Goal: Task Accomplishment & Management: Complete application form

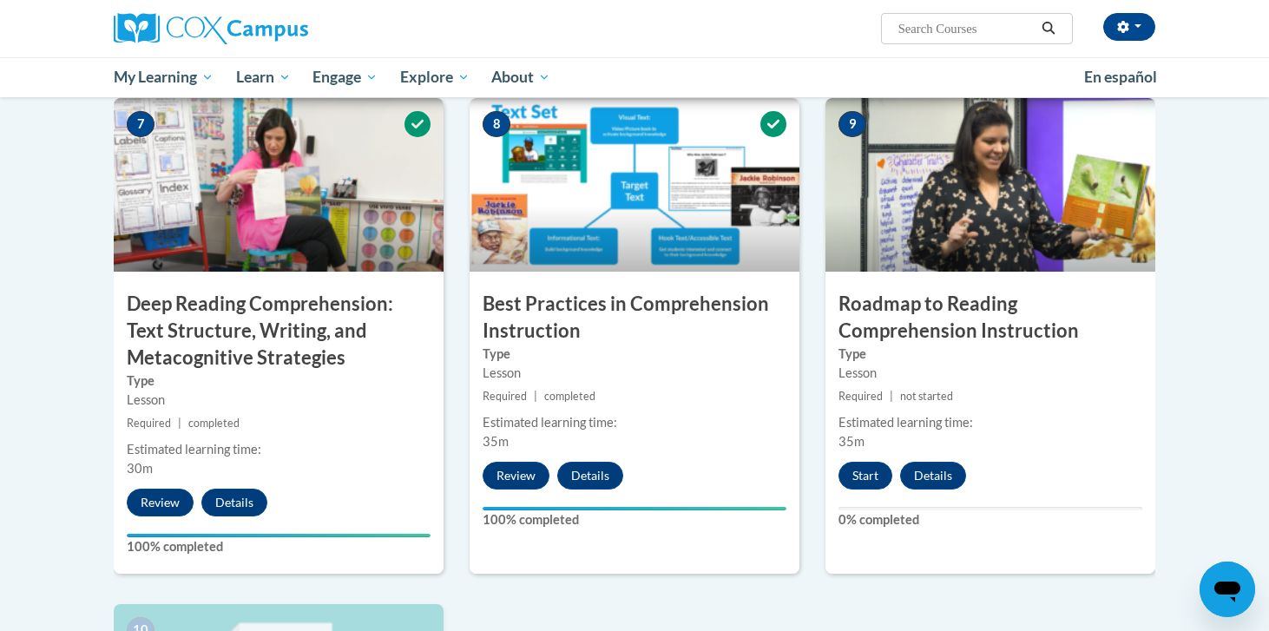
scroll to position [1307, 0]
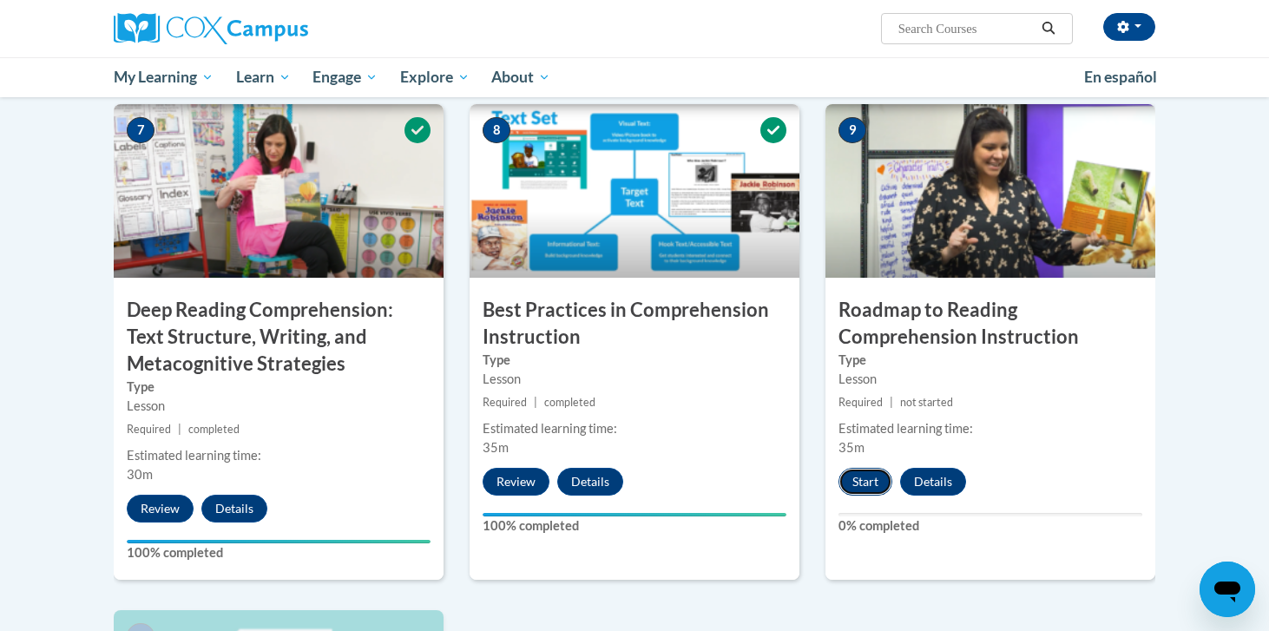
click at [862, 477] on button "Start" at bounding box center [866, 482] width 54 height 28
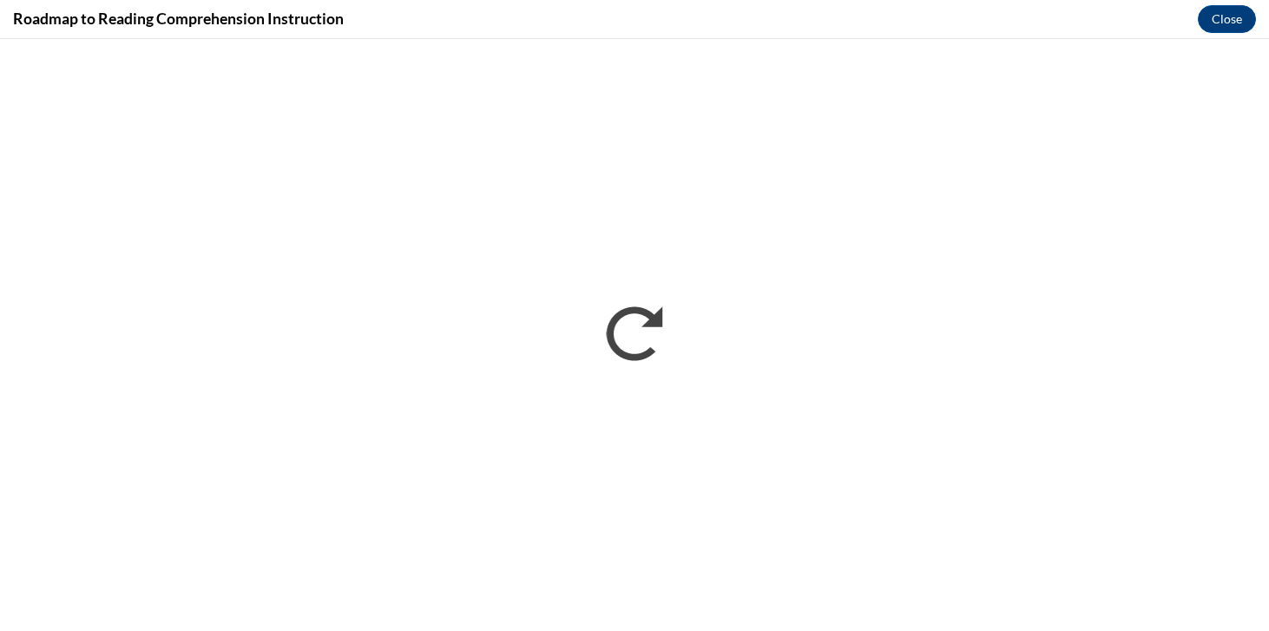
scroll to position [0, 0]
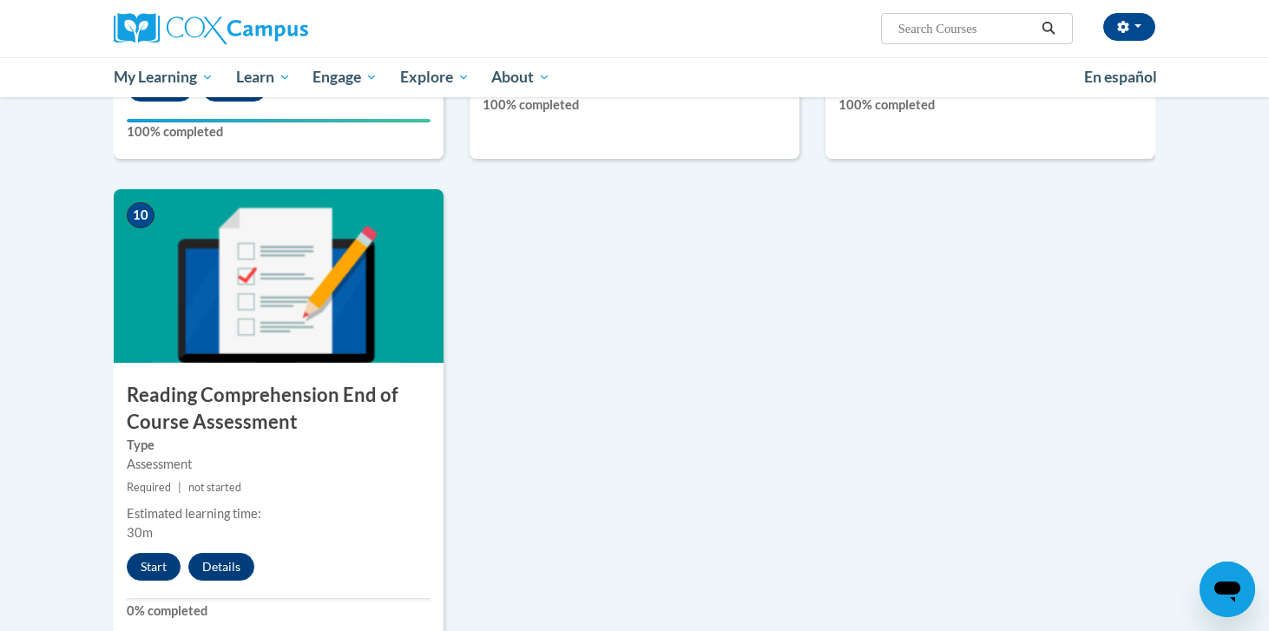
scroll to position [1812, 0]
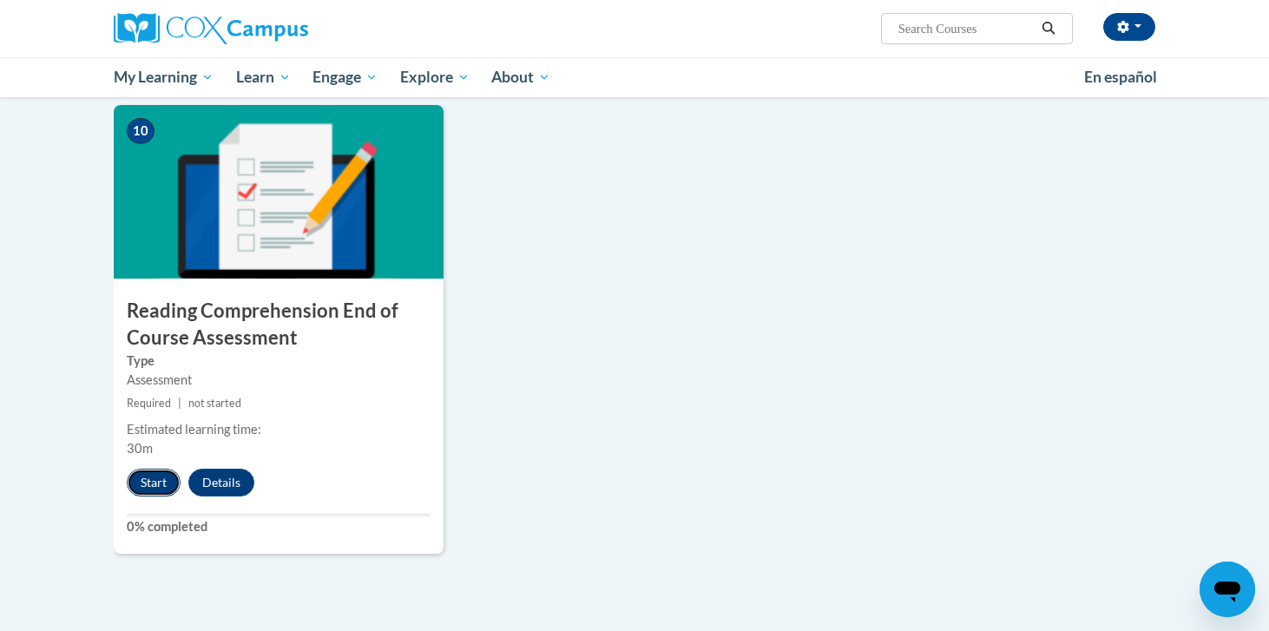
click at [137, 479] on button "Start" at bounding box center [154, 483] width 54 height 28
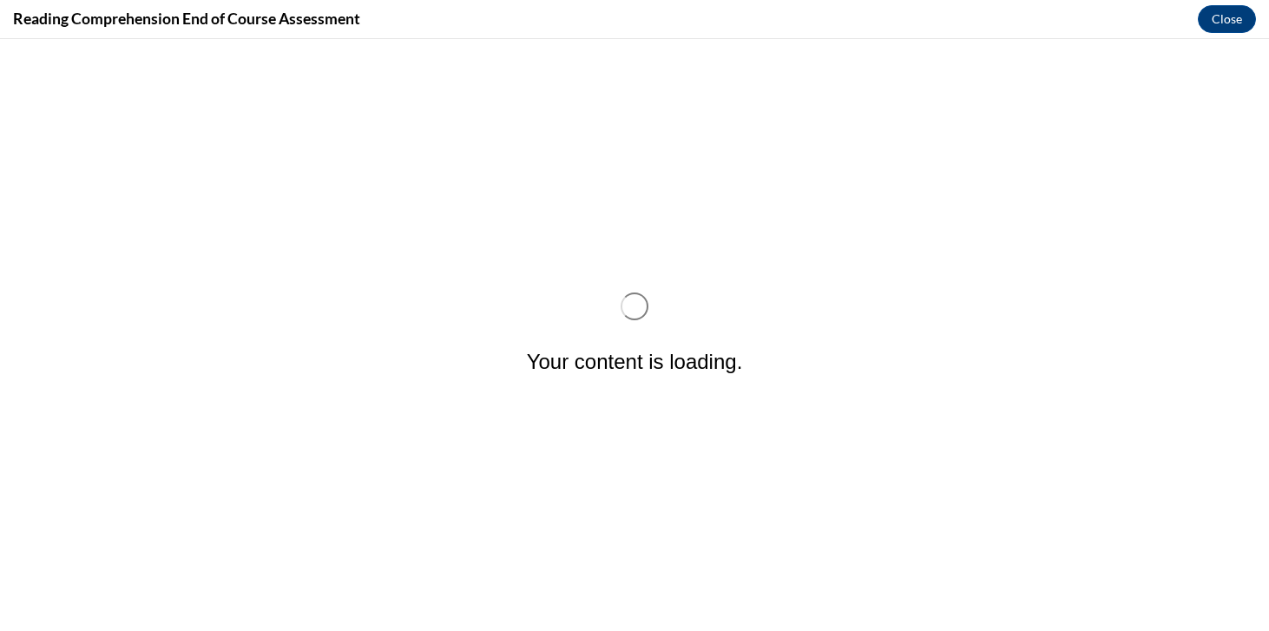
scroll to position [0, 0]
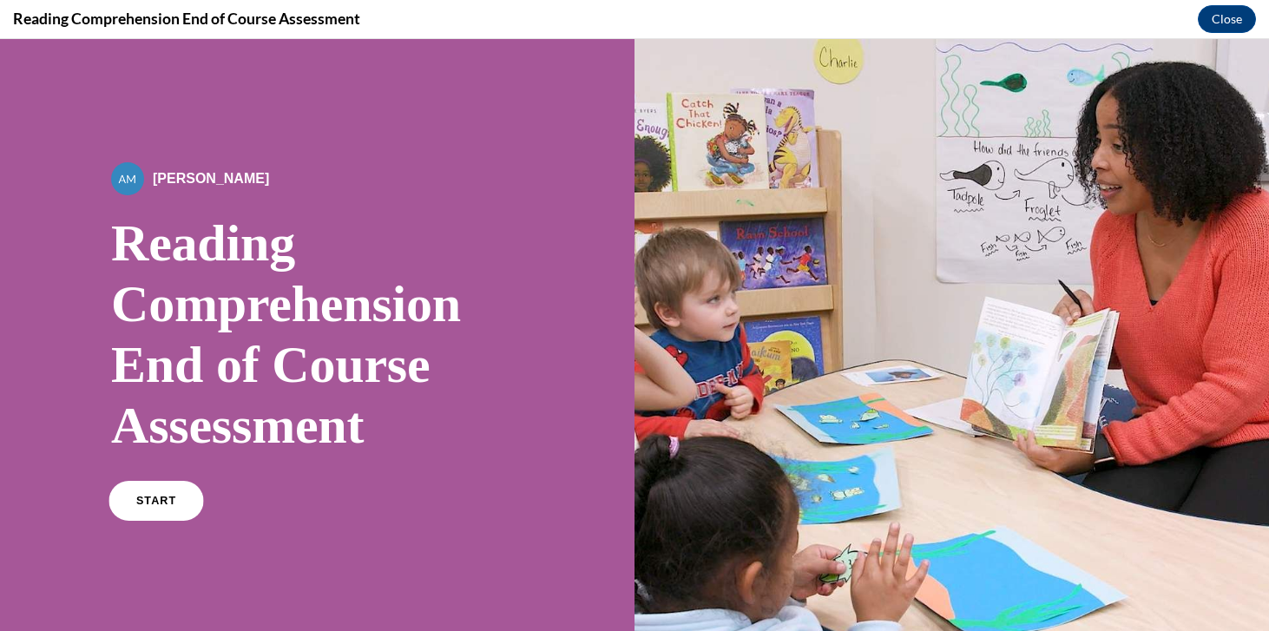
click at [128, 498] on link "START" at bounding box center [156, 501] width 95 height 40
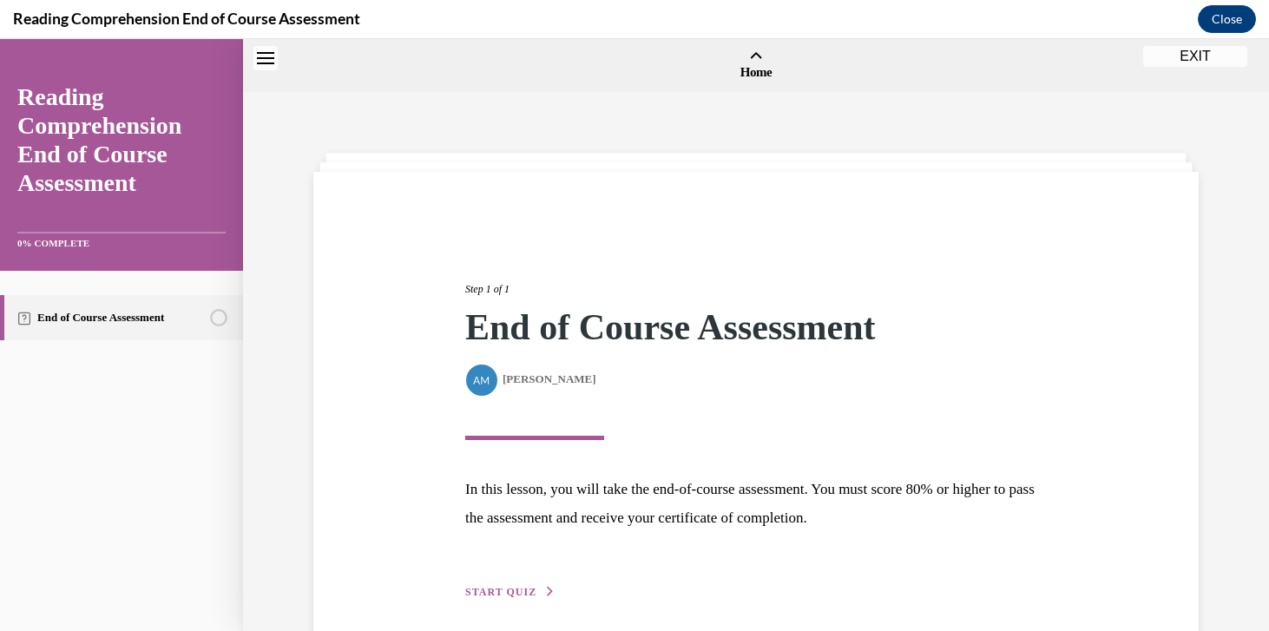
scroll to position [54, 0]
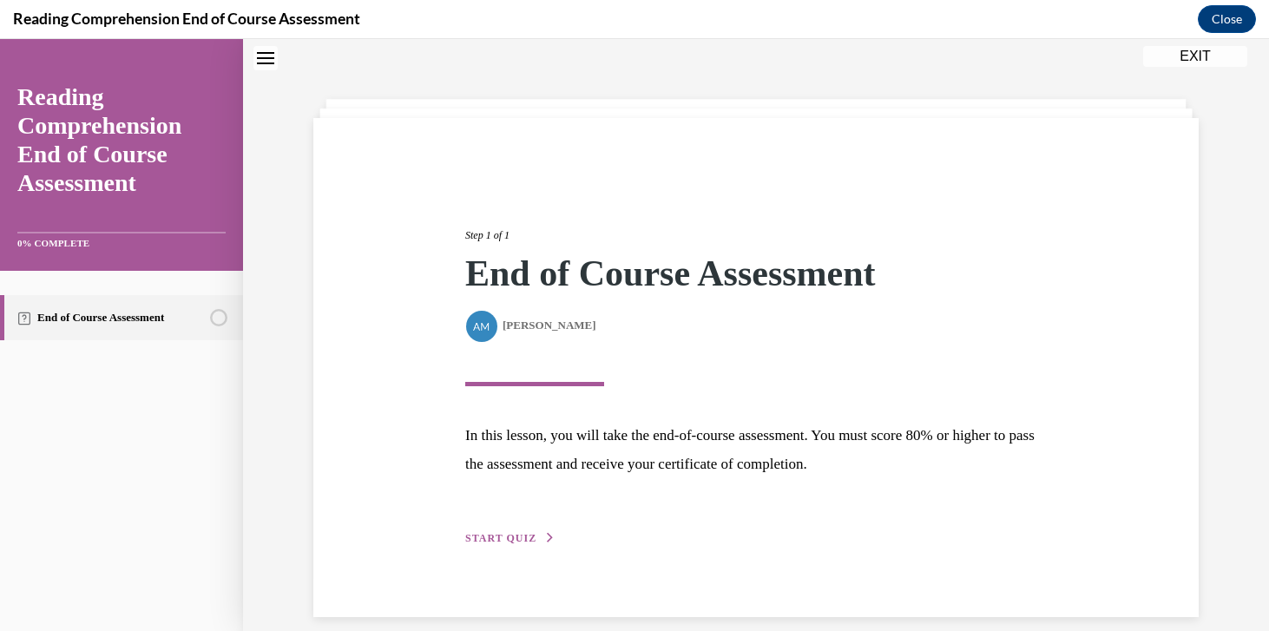
click at [525, 536] on span "START QUIZ" at bounding box center [500, 538] width 71 height 12
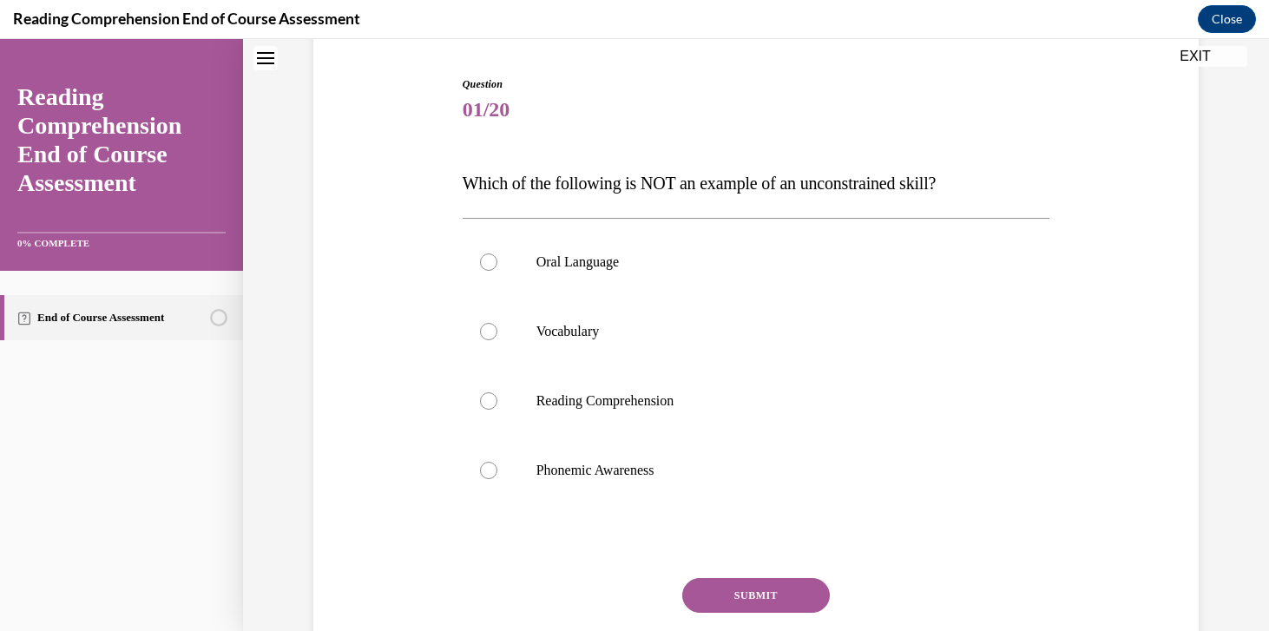
scroll to position [165, 0]
click at [551, 483] on label "Phonemic Awareness" at bounding box center [757, 470] width 588 height 69
click at [497, 479] on input "Phonemic Awareness" at bounding box center [488, 470] width 17 height 17
radio input "true"
click at [743, 601] on button "SUBMIT" at bounding box center [756, 595] width 148 height 35
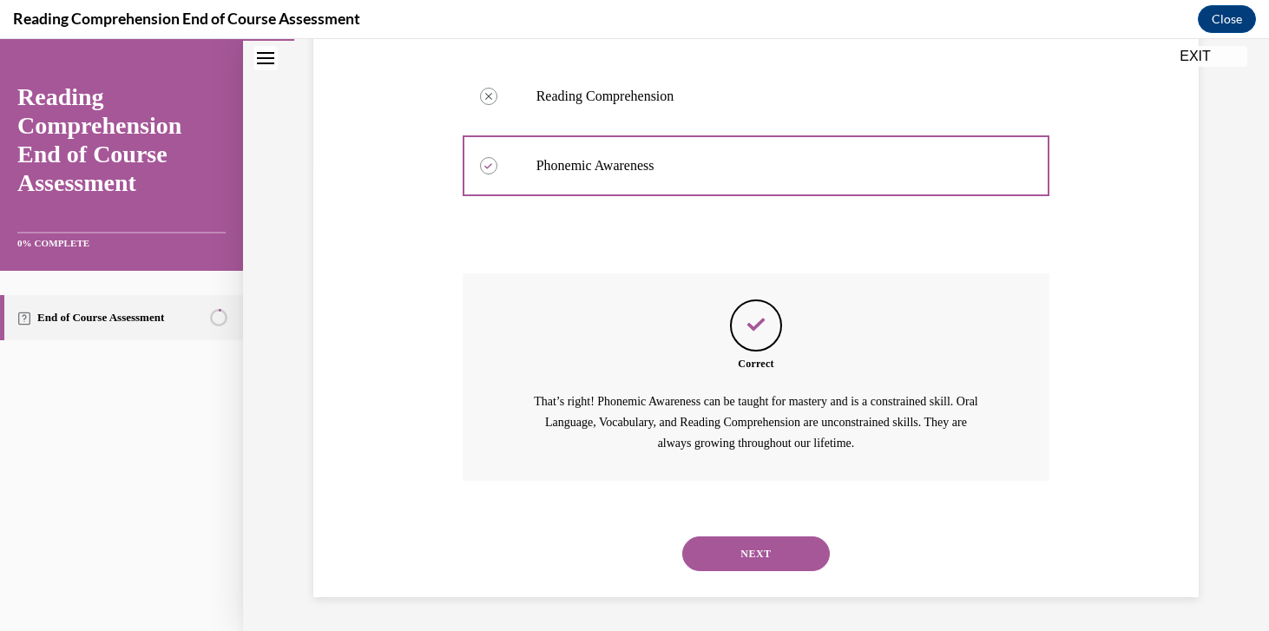
scroll to position [470, 0]
click at [753, 546] on button "NEXT" at bounding box center [756, 553] width 148 height 35
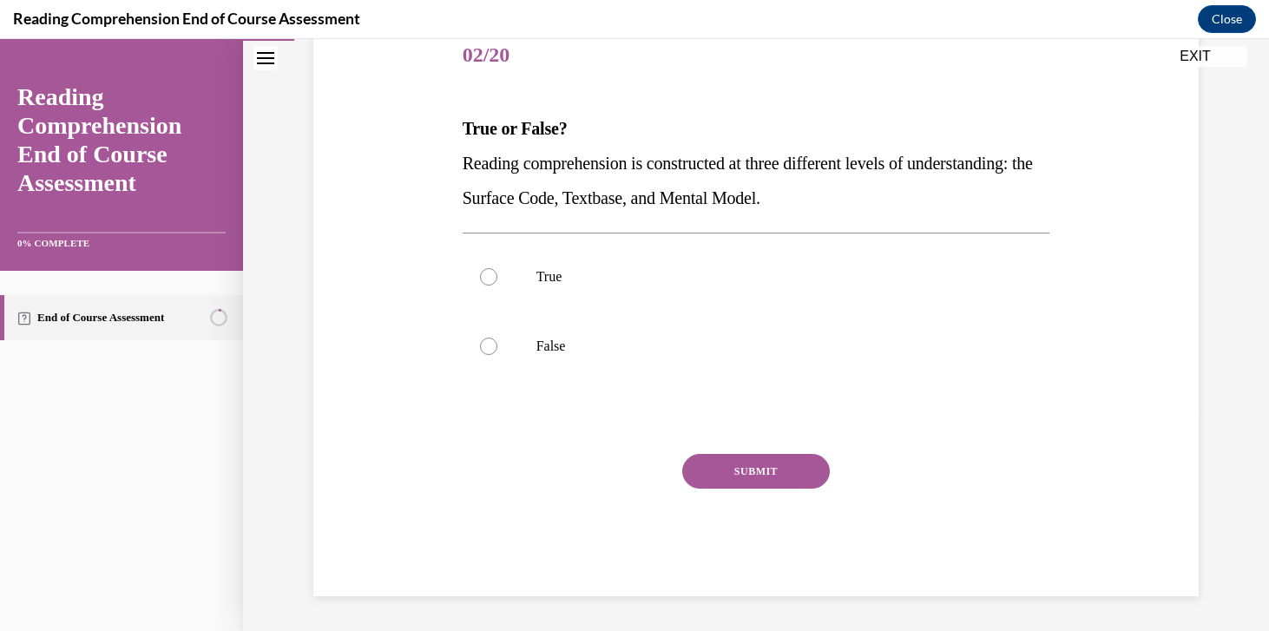
scroll to position [193, 0]
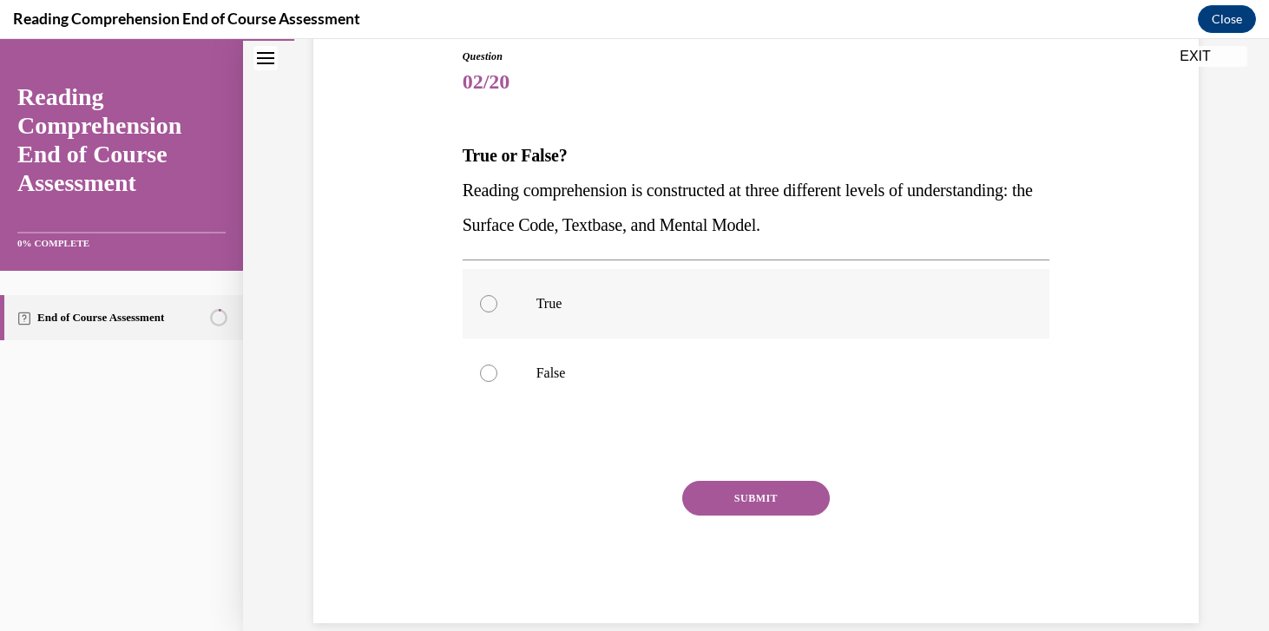
click at [534, 299] on label "True" at bounding box center [757, 303] width 588 height 69
click at [497, 299] on input "True" at bounding box center [488, 303] width 17 height 17
radio input "true"
click at [711, 497] on button "SUBMIT" at bounding box center [756, 498] width 148 height 35
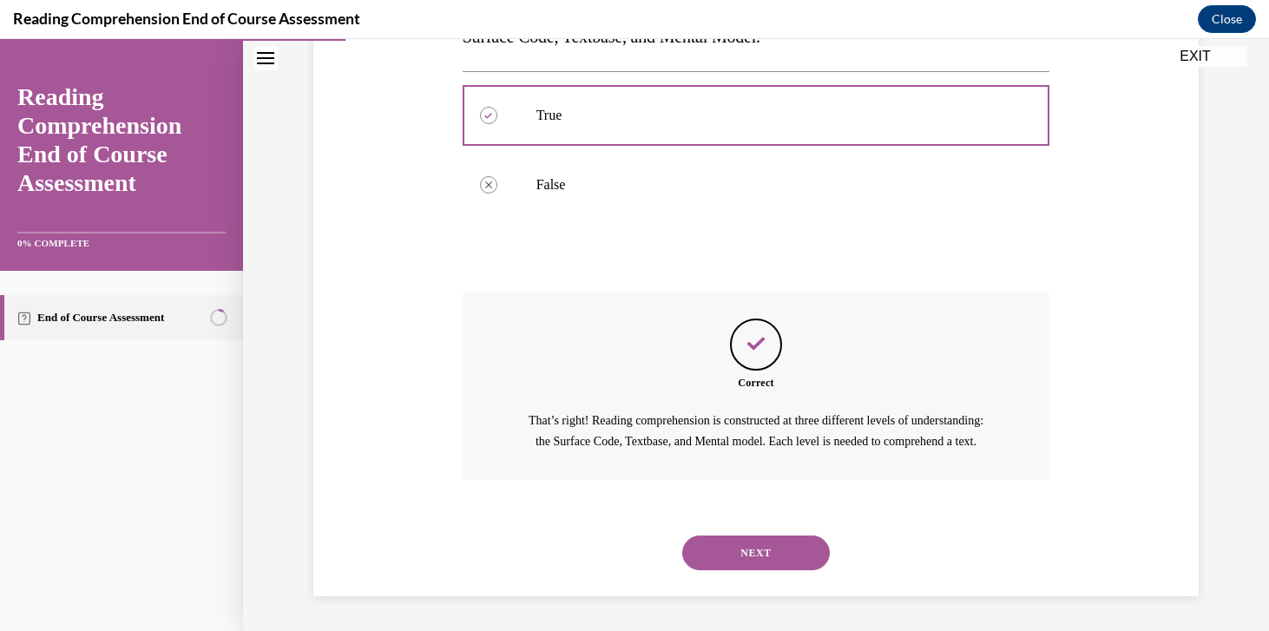
scroll to position [401, 0]
click at [724, 565] on button "NEXT" at bounding box center [756, 553] width 148 height 35
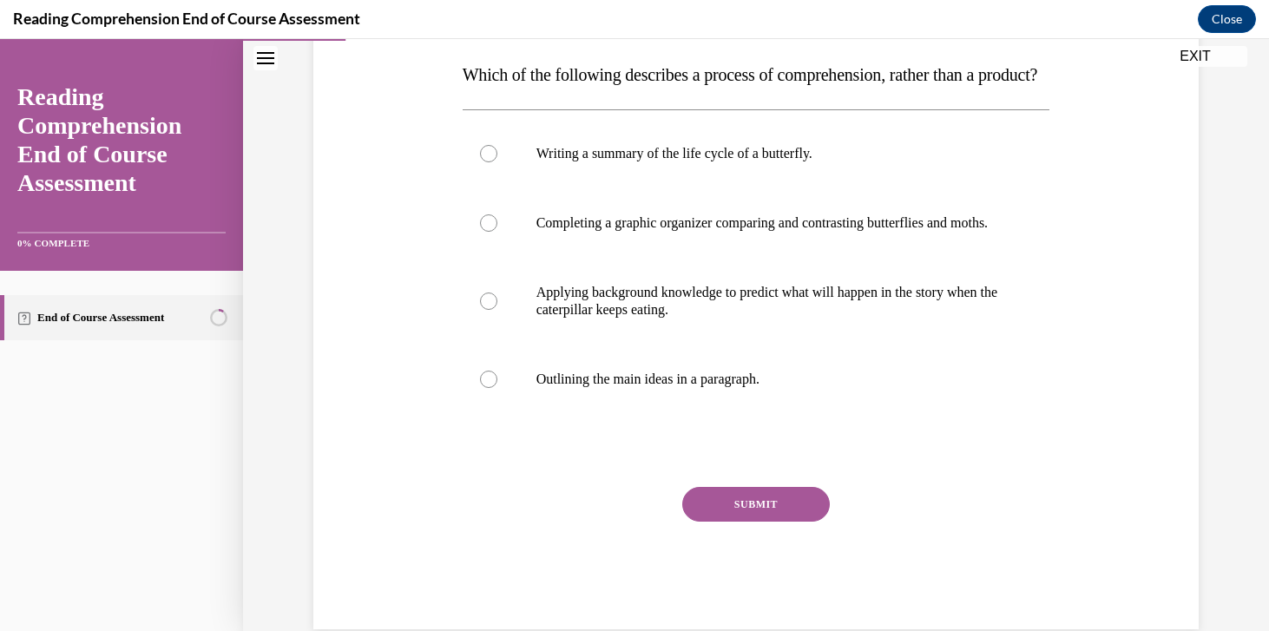
scroll to position [273, 0]
click at [545, 345] on label "Applying background knowledge to predict what will happen in the story when the…" at bounding box center [757, 302] width 588 height 87
click at [497, 311] on input "Applying background knowledge to predict what will happen in the story when the…" at bounding box center [488, 301] width 17 height 17
radio input "true"
click at [720, 523] on button "SUBMIT" at bounding box center [756, 505] width 148 height 35
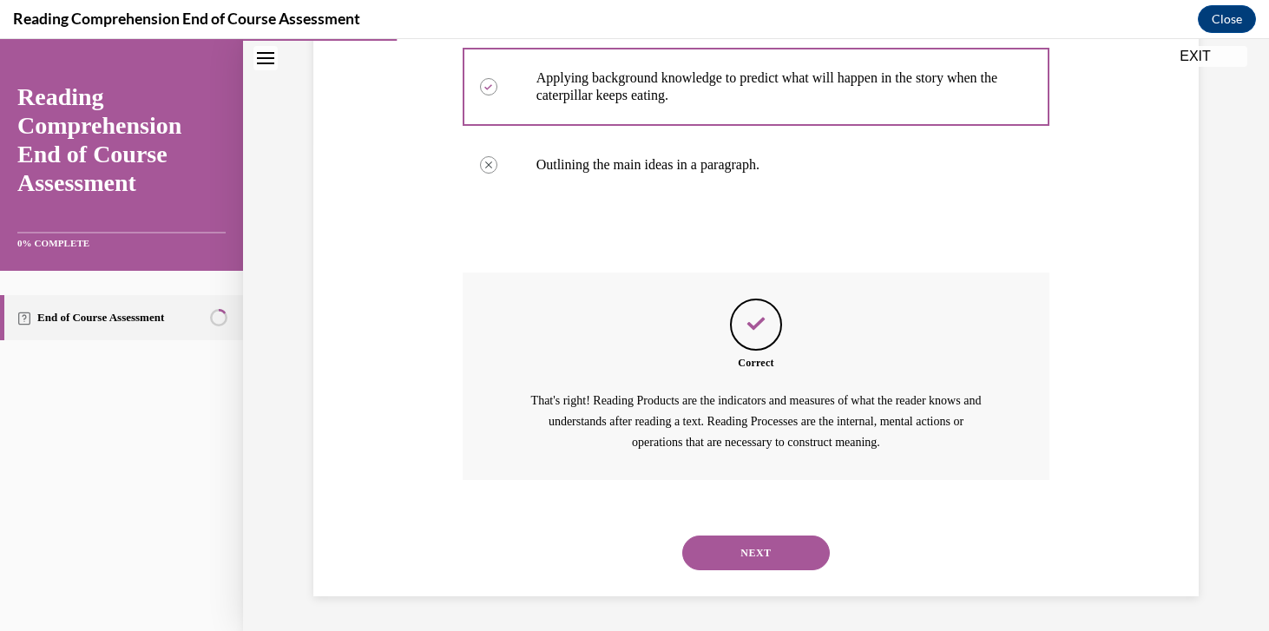
scroll to position [540, 0]
click at [720, 562] on button "NEXT" at bounding box center [756, 553] width 148 height 35
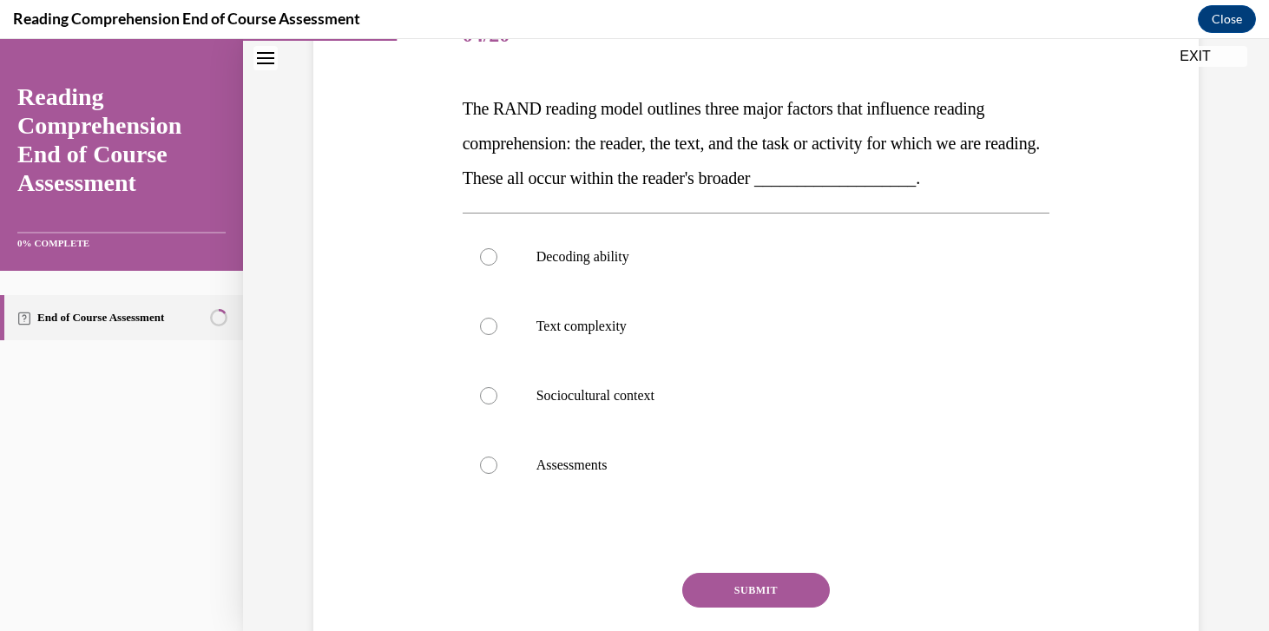
scroll to position [239, 0]
click at [720, 386] on label "Sociocultural context" at bounding box center [757, 396] width 588 height 69
click at [497, 388] on input "Sociocultural context" at bounding box center [488, 396] width 17 height 17
radio input "true"
click at [754, 589] on button "SUBMIT" at bounding box center [756, 591] width 148 height 35
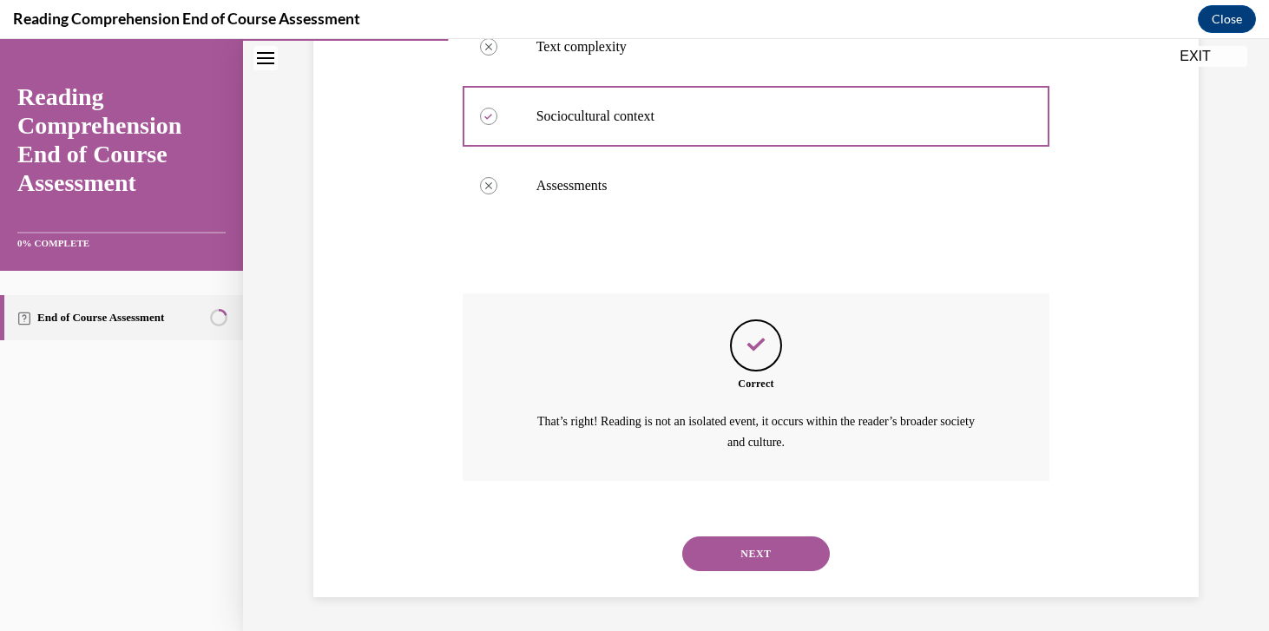
click at [735, 543] on button "NEXT" at bounding box center [756, 553] width 148 height 35
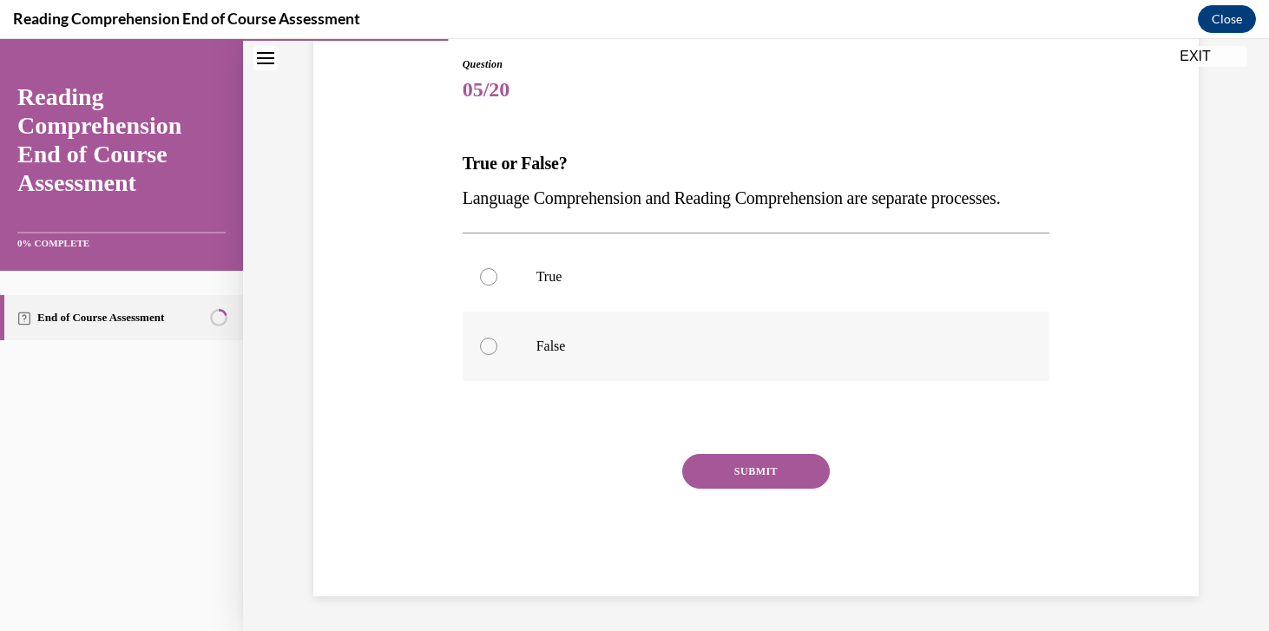
click at [489, 381] on label "False" at bounding box center [757, 346] width 588 height 69
click at [489, 355] on input "False" at bounding box center [488, 346] width 17 height 17
radio input "true"
click at [700, 489] on button "SUBMIT" at bounding box center [756, 471] width 148 height 35
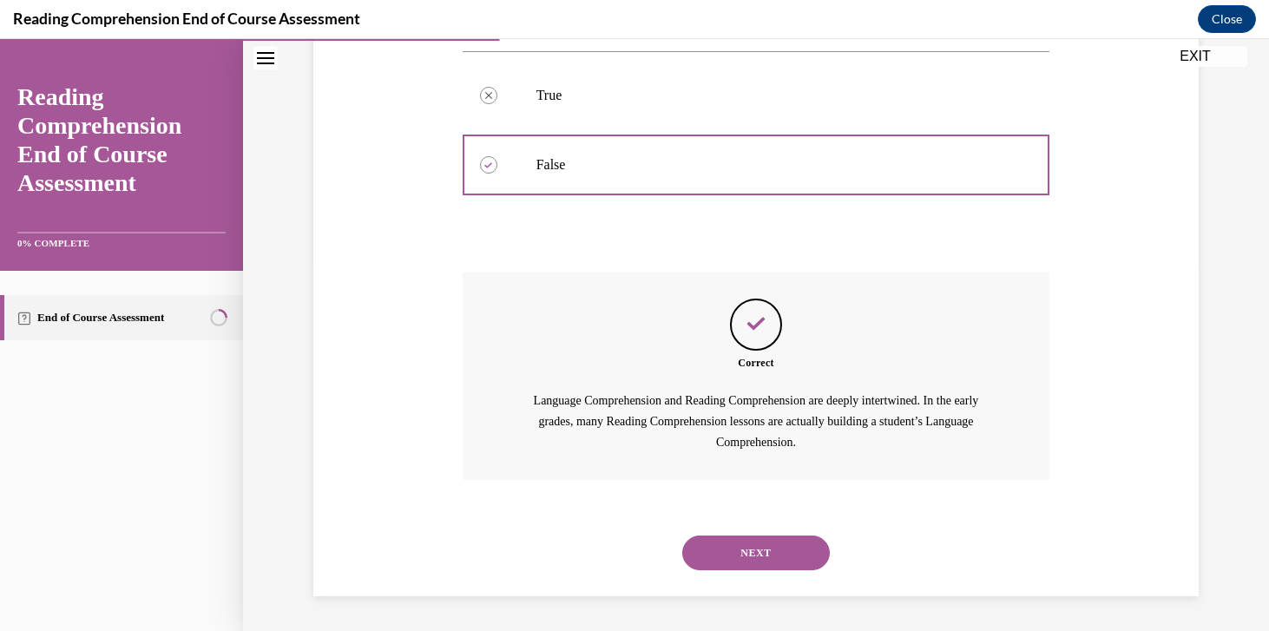
scroll to position [401, 0]
click at [707, 559] on button "NEXT" at bounding box center [756, 553] width 148 height 35
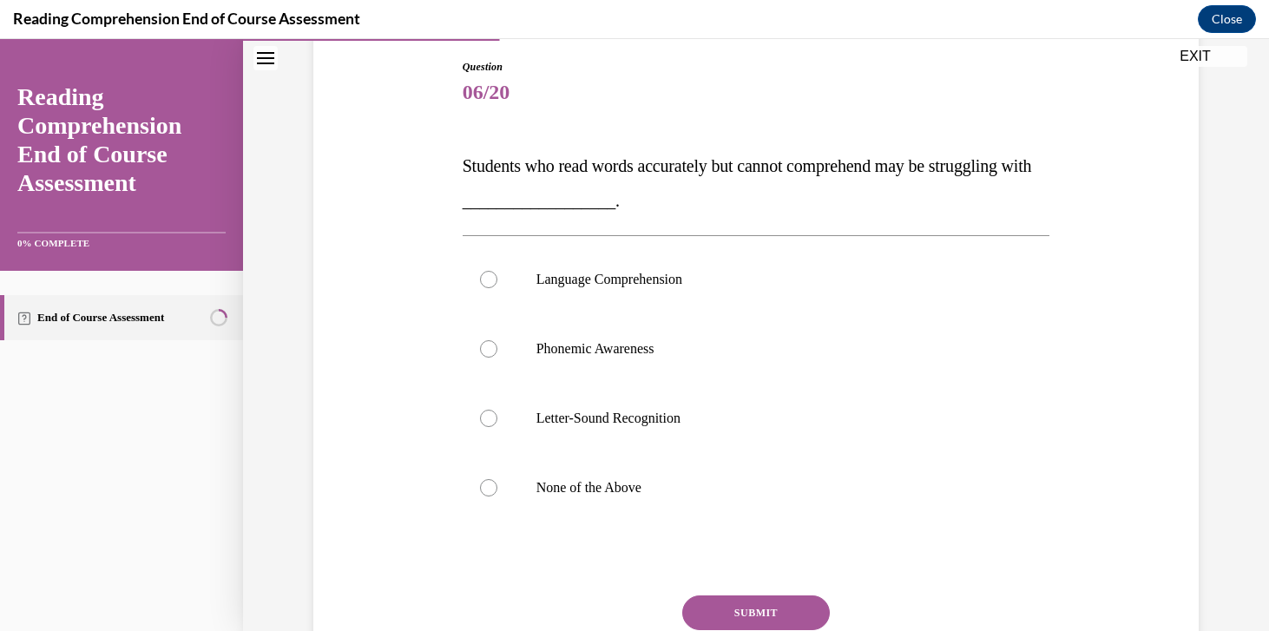
scroll to position [181, 0]
click at [516, 290] on label "Language Comprehension" at bounding box center [757, 281] width 588 height 69
click at [497, 290] on input "Language Comprehension" at bounding box center [488, 281] width 17 height 17
radio input "true"
click at [728, 605] on button "SUBMIT" at bounding box center [756, 614] width 148 height 35
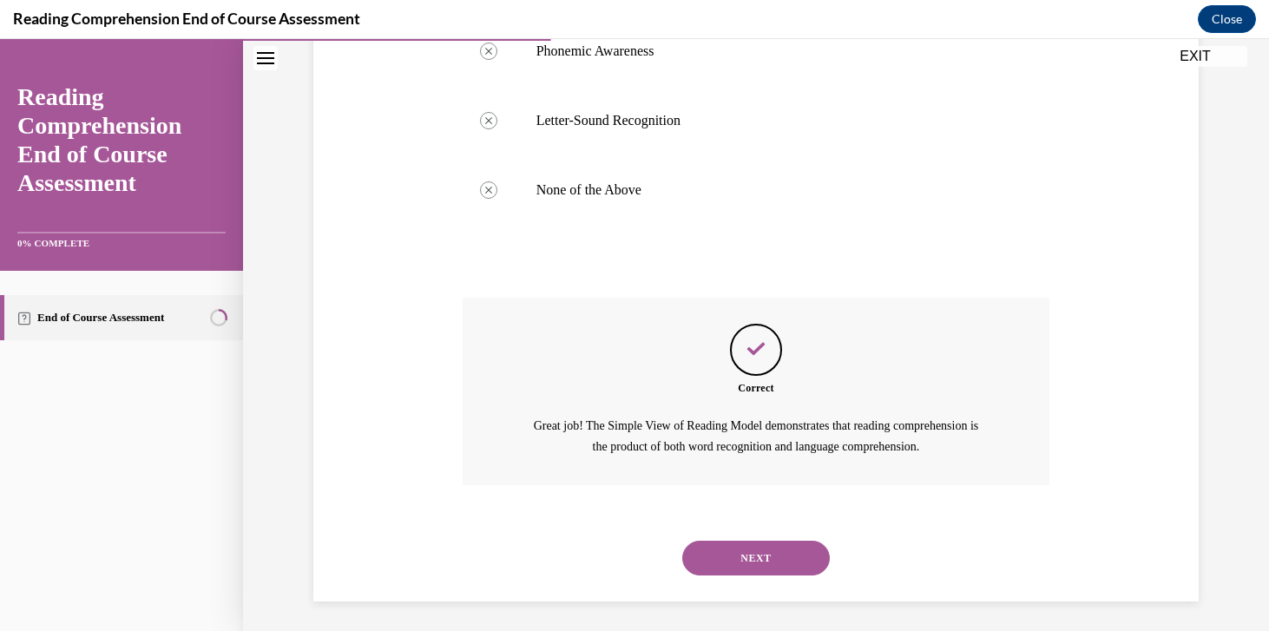
scroll to position [484, 0]
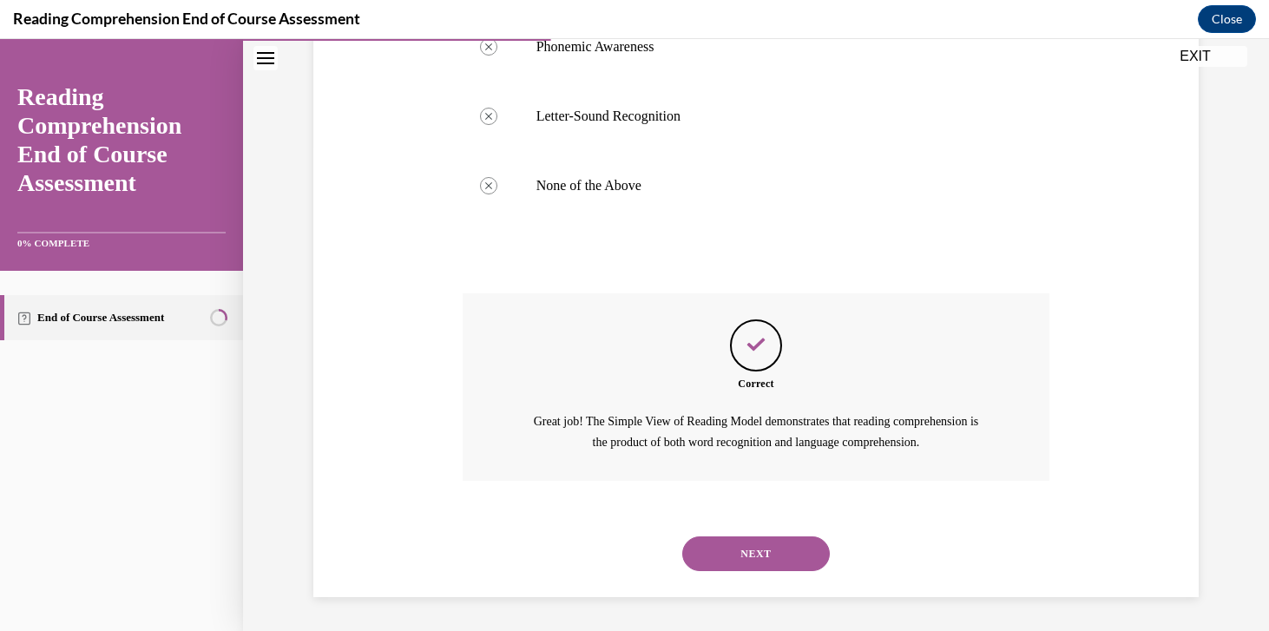
click at [746, 556] on button "NEXT" at bounding box center [756, 553] width 148 height 35
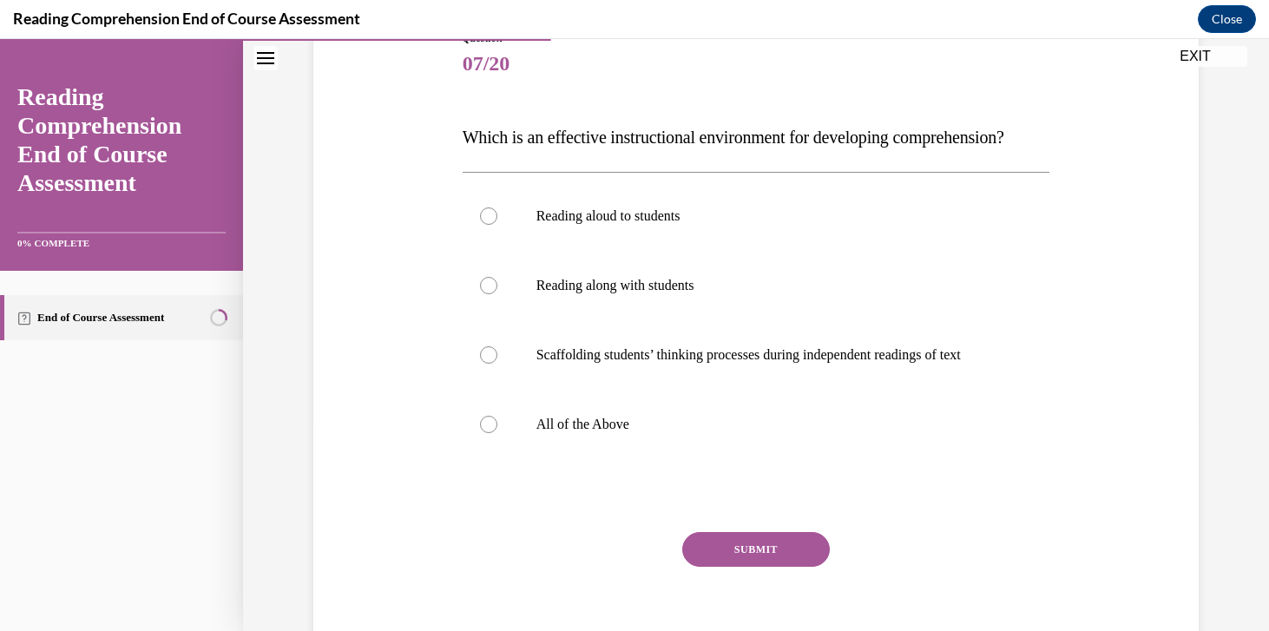
scroll to position [210, 0]
click at [591, 434] on p "All of the Above" at bounding box center [771, 425] width 470 height 17
click at [497, 434] on input "All of the Above" at bounding box center [488, 425] width 17 height 17
radio input "true"
click at [761, 568] on button "SUBMIT" at bounding box center [756, 550] width 148 height 35
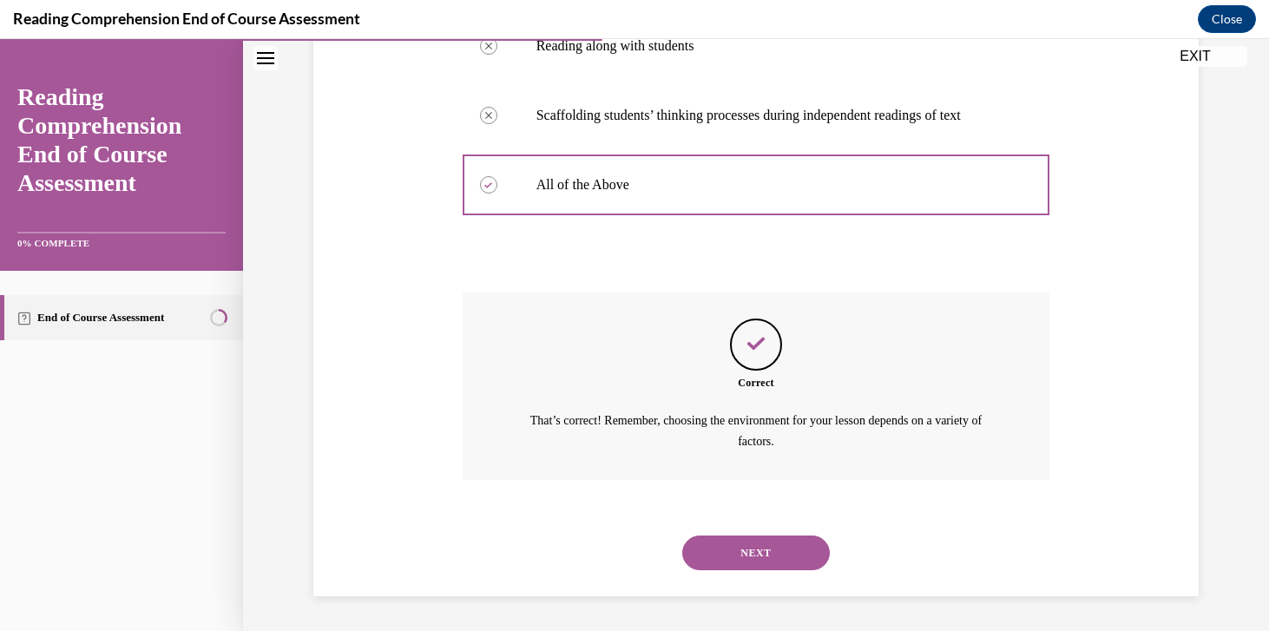
scroll to position [483, 0]
click at [772, 545] on button "NEXT" at bounding box center [756, 553] width 148 height 35
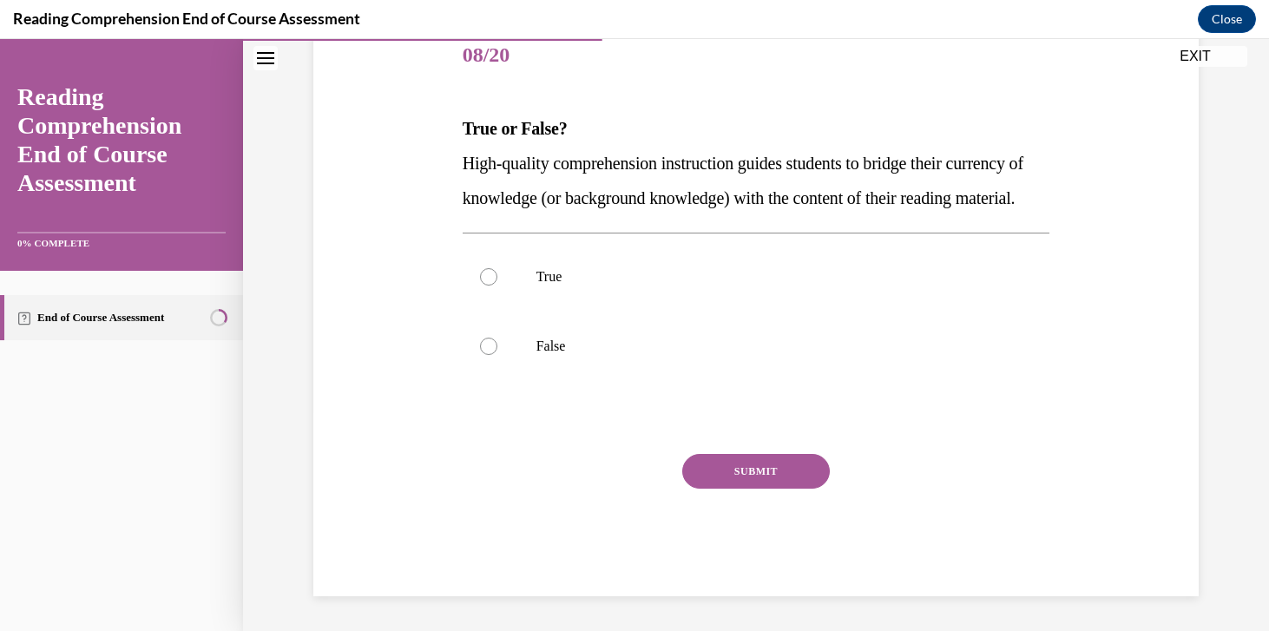
scroll to position [234, 0]
click at [561, 306] on label "True" at bounding box center [757, 276] width 588 height 69
click at [497, 286] on input "True" at bounding box center [488, 276] width 17 height 17
radio input "true"
click at [725, 484] on button "SUBMIT" at bounding box center [756, 471] width 148 height 35
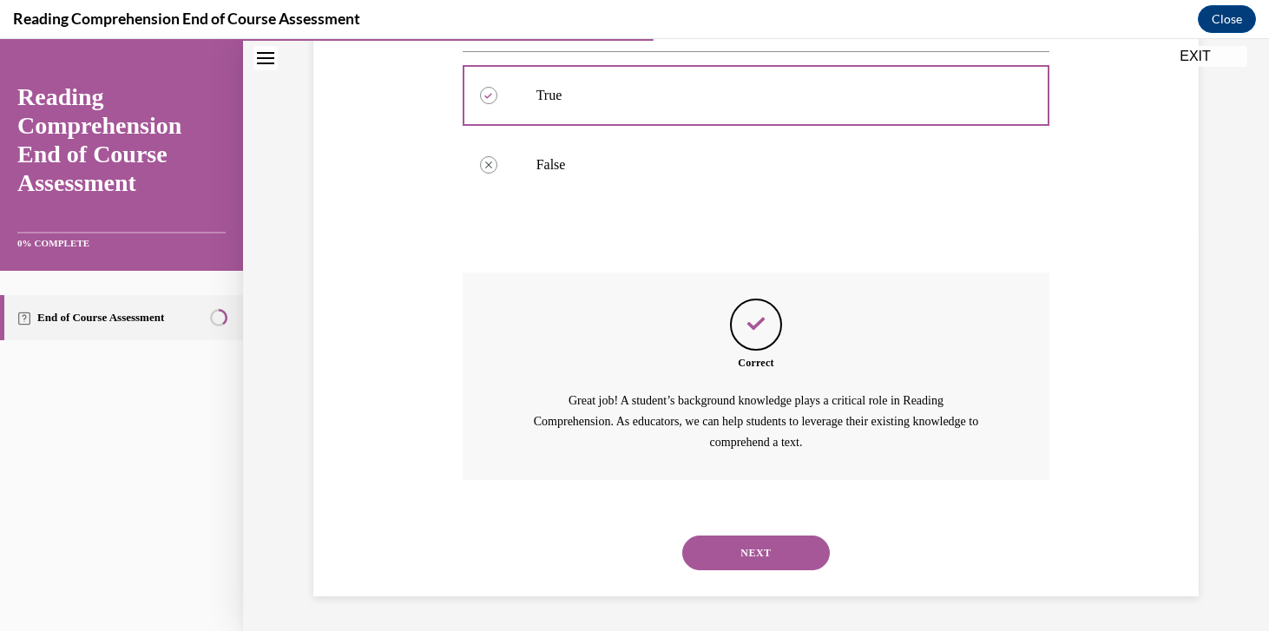
scroll to position [436, 0]
click at [746, 550] on button "NEXT" at bounding box center [756, 553] width 148 height 35
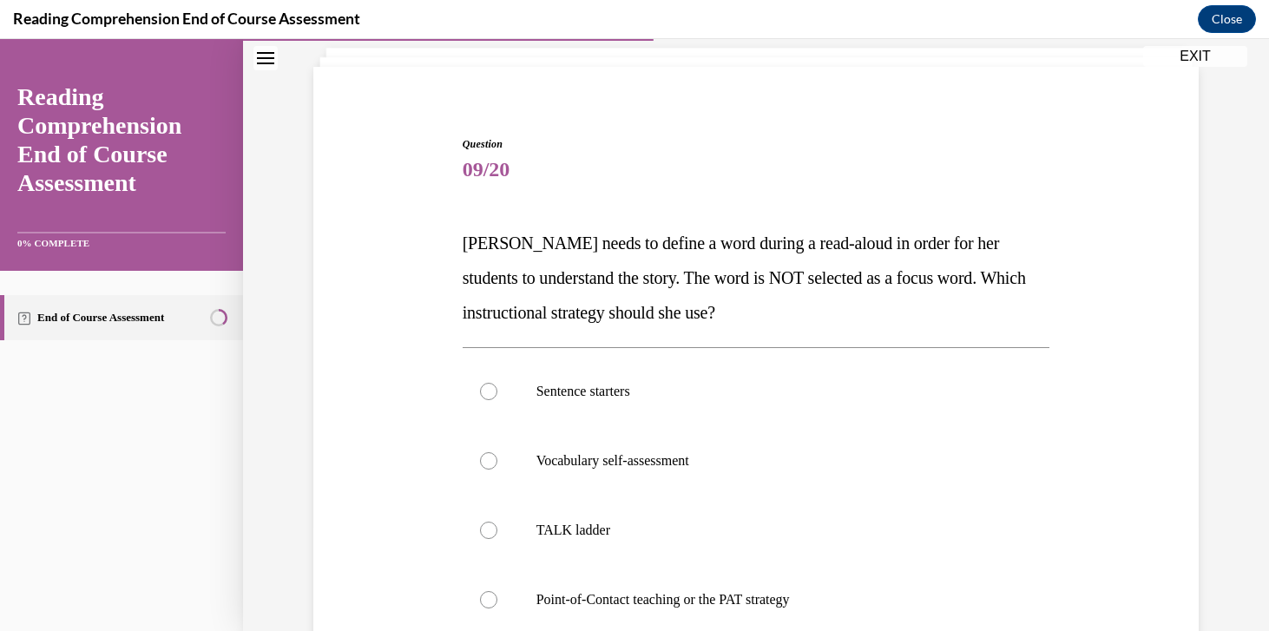
scroll to position [199, 0]
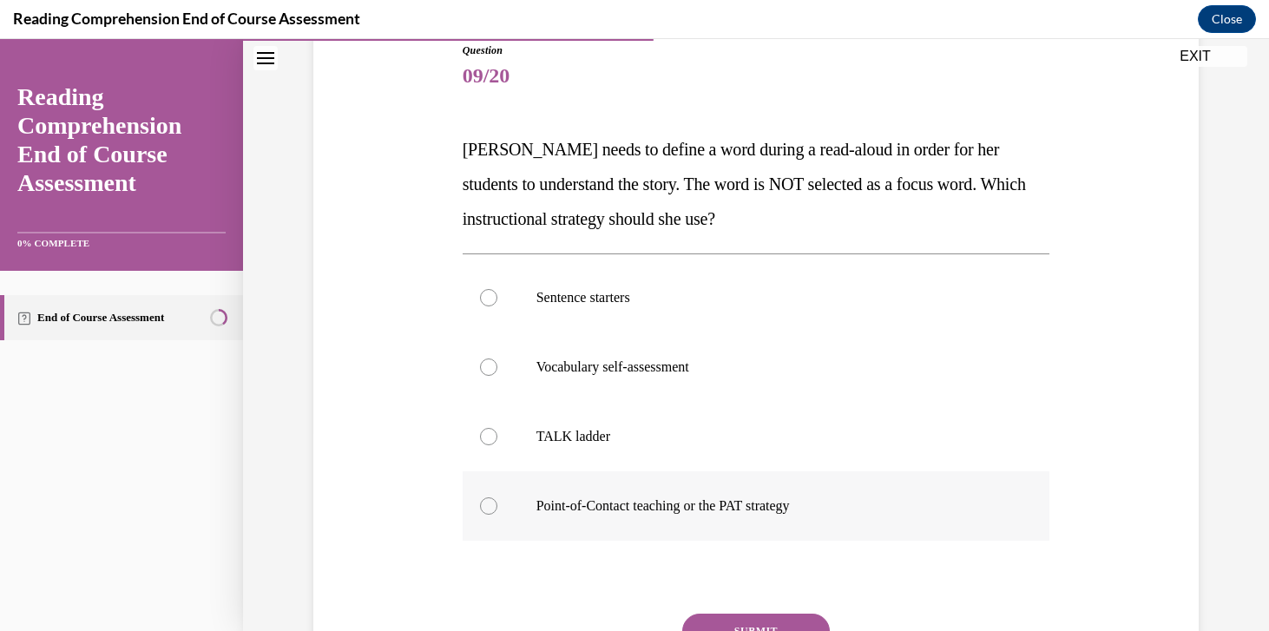
click at [662, 521] on label "Point-of-Contact teaching or the PAT strategy" at bounding box center [757, 505] width 588 height 69
click at [497, 515] on input "Point-of-Contact teaching or the PAT strategy" at bounding box center [488, 505] width 17 height 17
radio input "true"
click at [743, 615] on button "SUBMIT" at bounding box center [756, 631] width 148 height 35
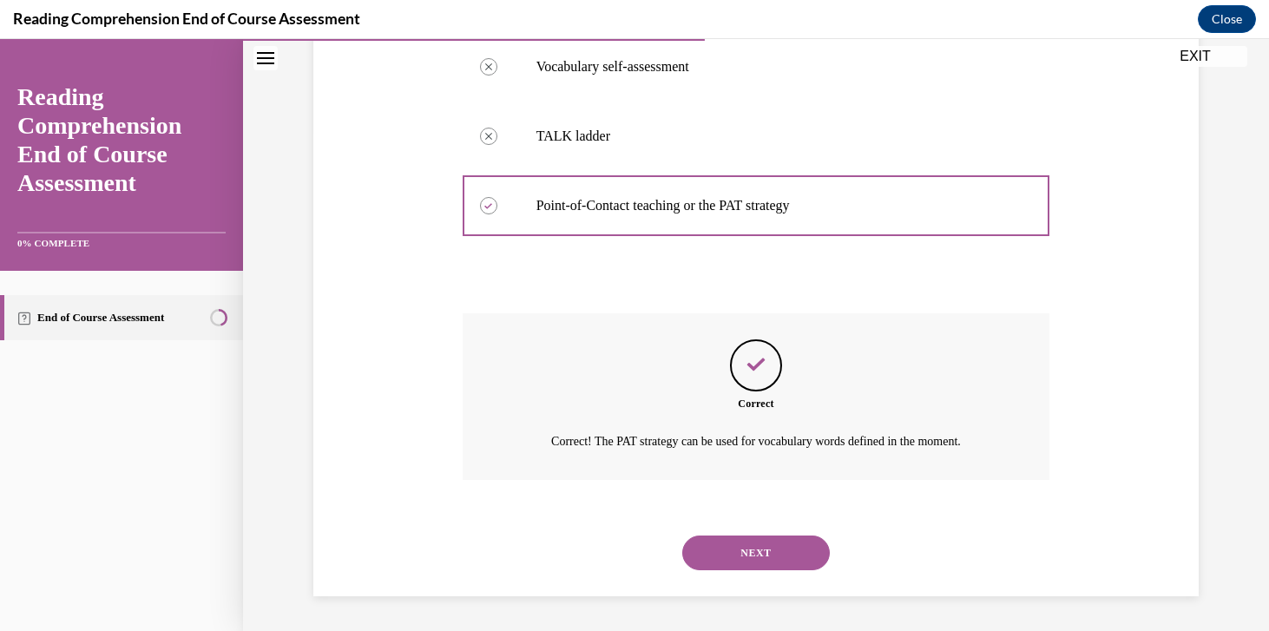
click at [767, 566] on button "NEXT" at bounding box center [756, 553] width 148 height 35
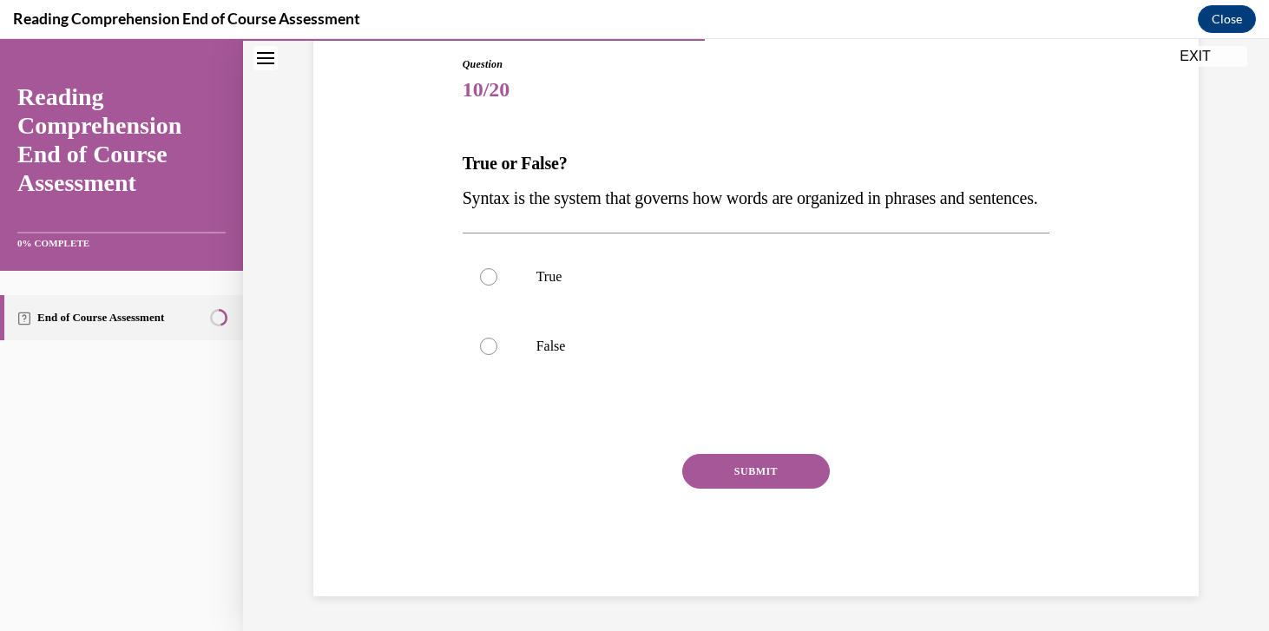
scroll to position [193, 0]
click at [518, 311] on label "True" at bounding box center [757, 276] width 588 height 69
click at [497, 286] on input "True" at bounding box center [488, 276] width 17 height 17
radio input "true"
click at [753, 489] on button "SUBMIT" at bounding box center [756, 471] width 148 height 35
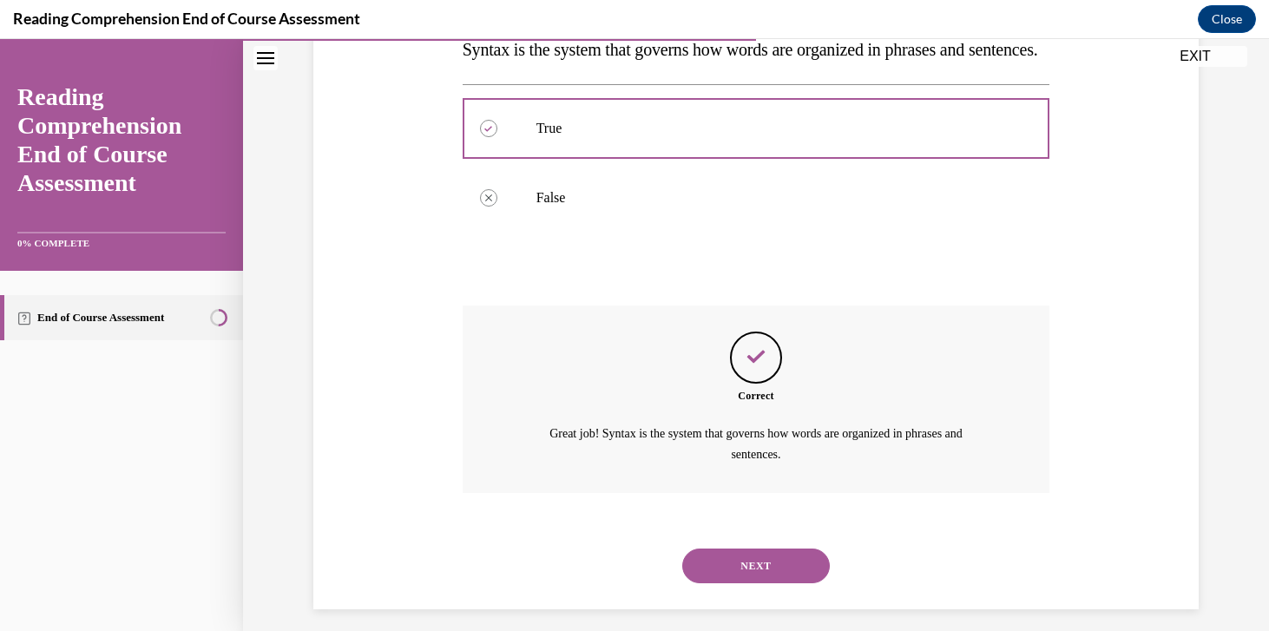
scroll to position [380, 0]
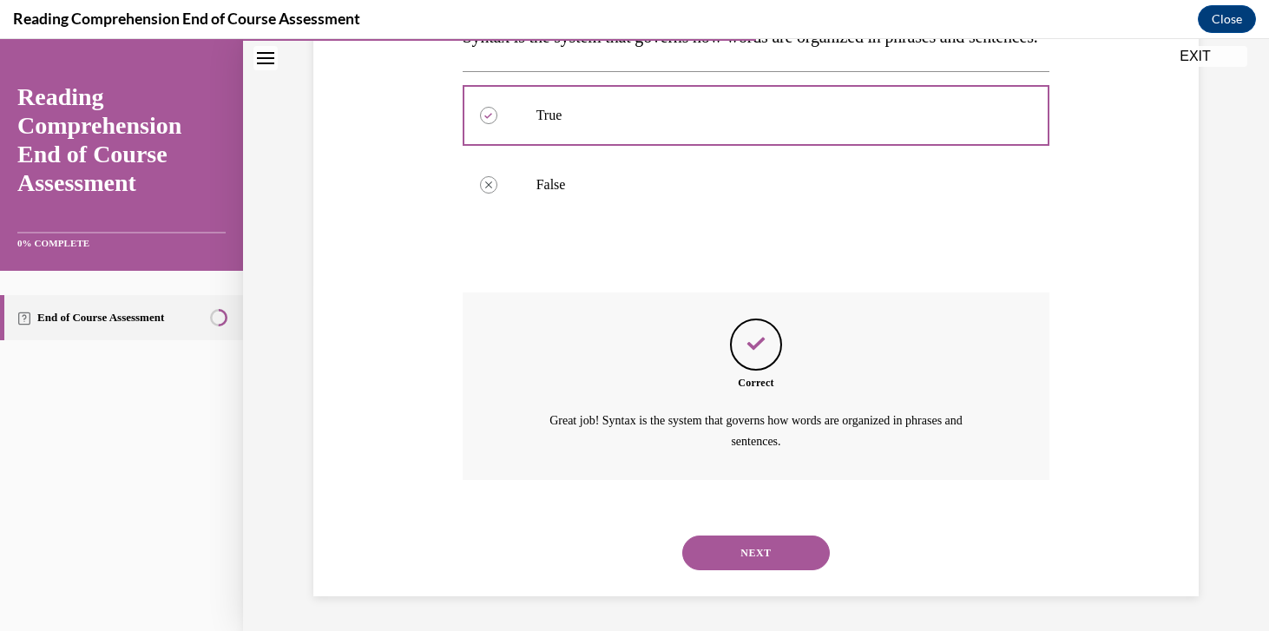
click at [731, 559] on button "NEXT" at bounding box center [756, 553] width 148 height 35
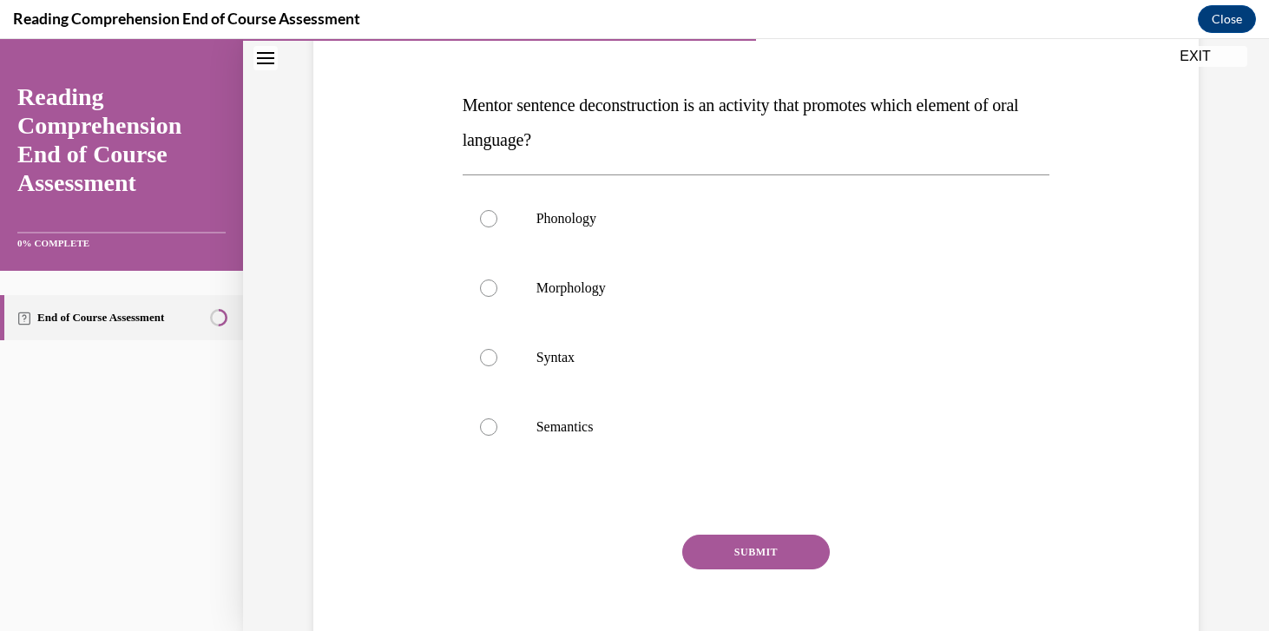
scroll to position [246, 0]
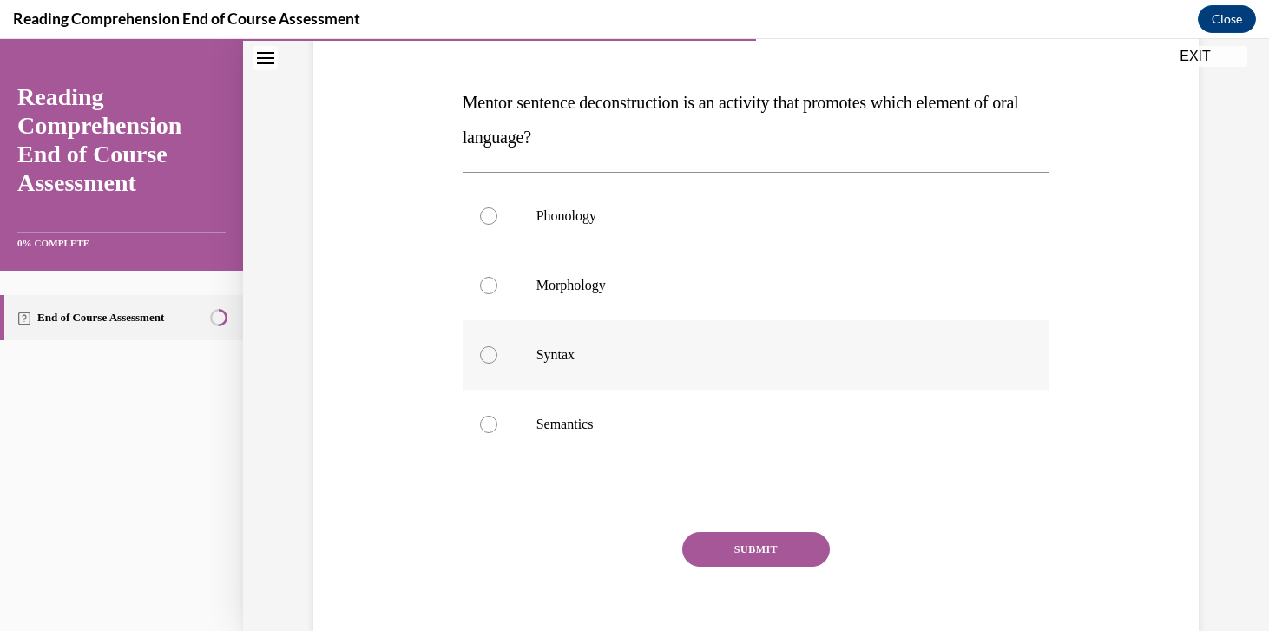
click at [550, 348] on p "Syntax" at bounding box center [771, 354] width 470 height 17
click at [497, 348] on input "Syntax" at bounding box center [488, 354] width 17 height 17
radio input "true"
click at [748, 546] on button "SUBMIT" at bounding box center [756, 549] width 148 height 35
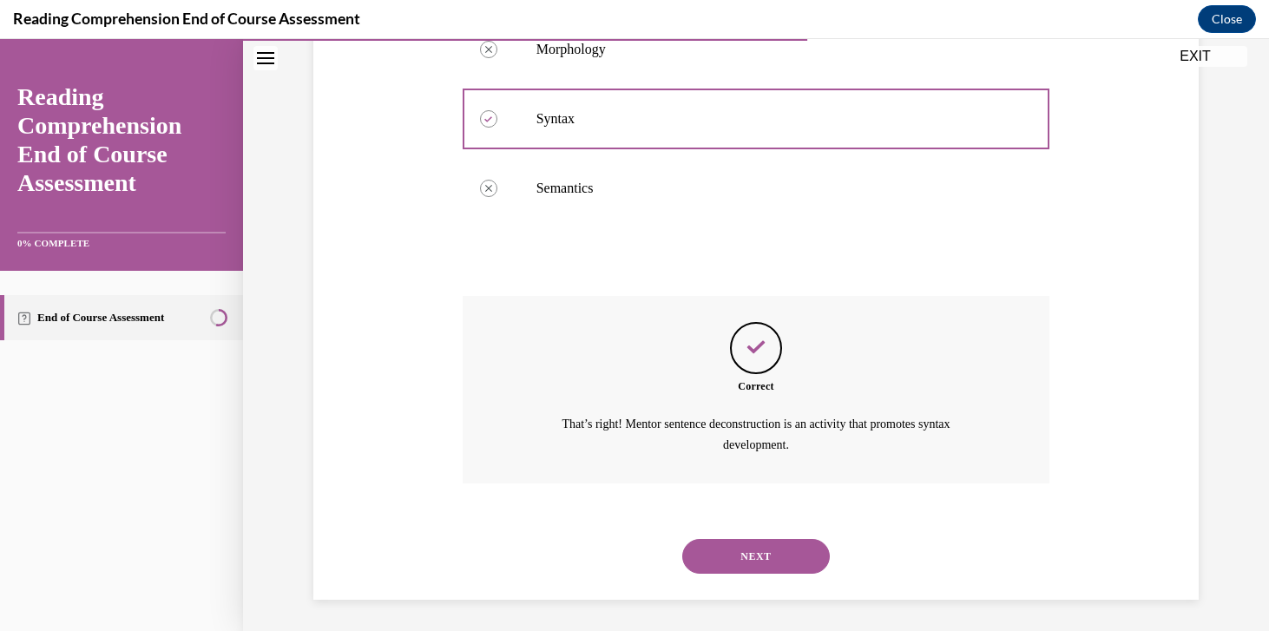
scroll to position [484, 0]
click at [748, 546] on button "NEXT" at bounding box center [756, 553] width 148 height 35
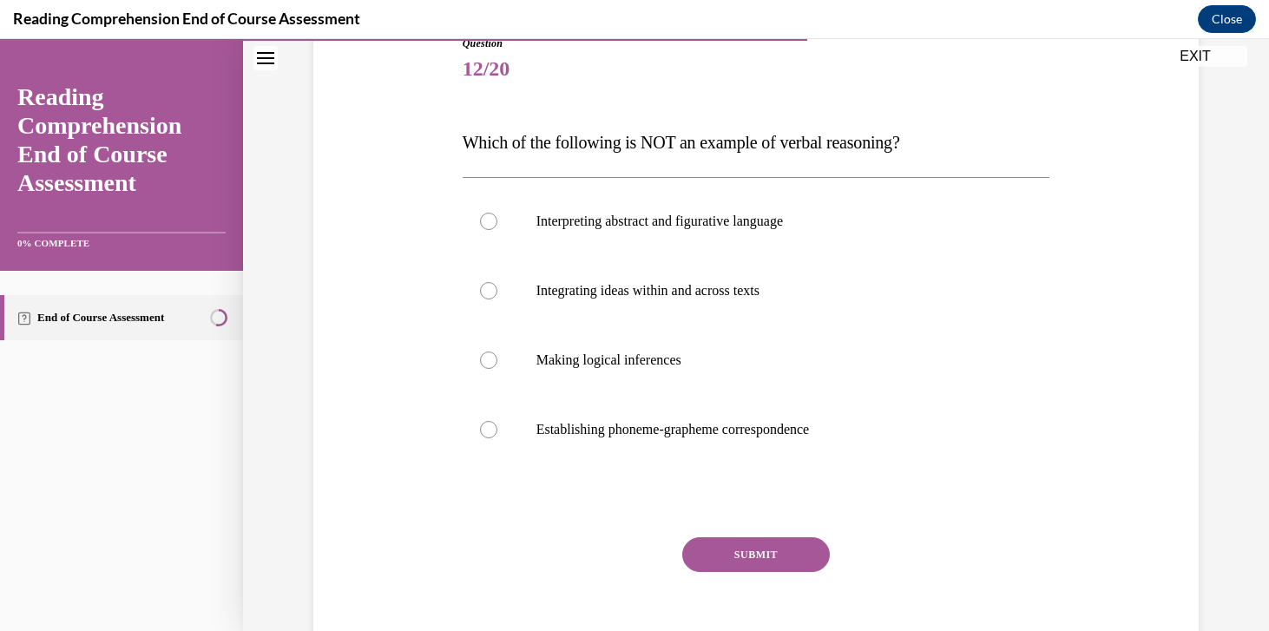
scroll to position [212, 0]
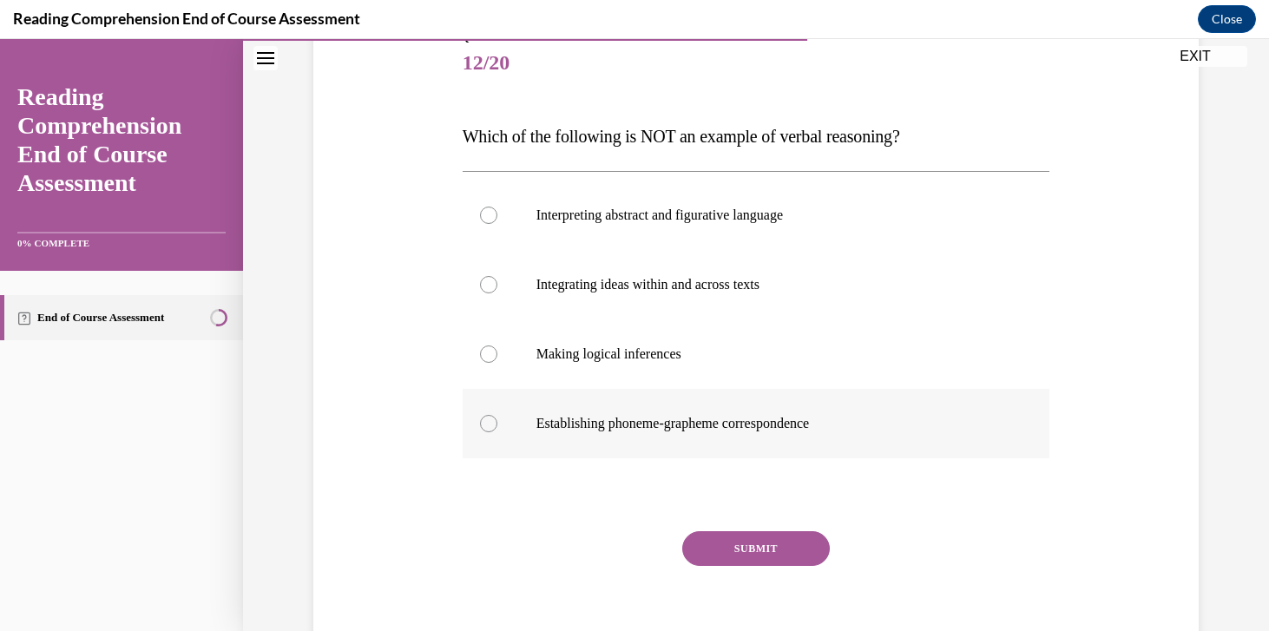
click at [550, 431] on p "Establishing phoneme-grapheme correspondence" at bounding box center [771, 423] width 470 height 17
click at [497, 431] on input "Establishing phoneme-grapheme correspondence" at bounding box center [488, 423] width 17 height 17
radio input "true"
click at [736, 553] on button "SUBMIT" at bounding box center [756, 548] width 148 height 35
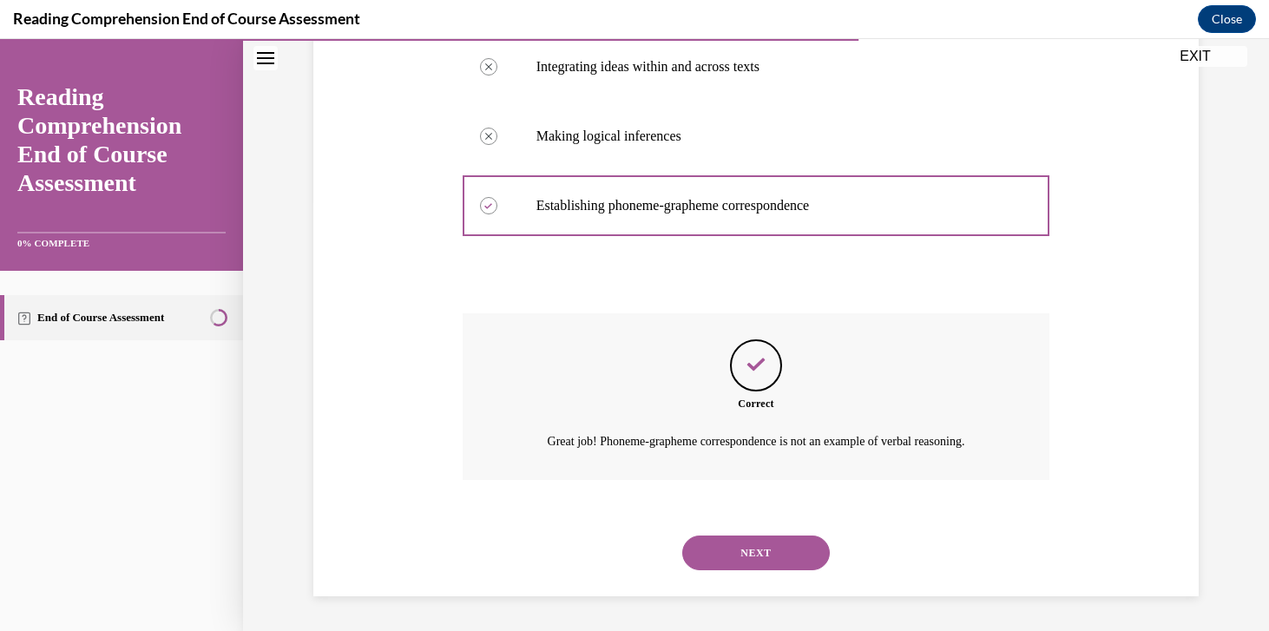
click at [739, 547] on button "NEXT" at bounding box center [756, 553] width 148 height 35
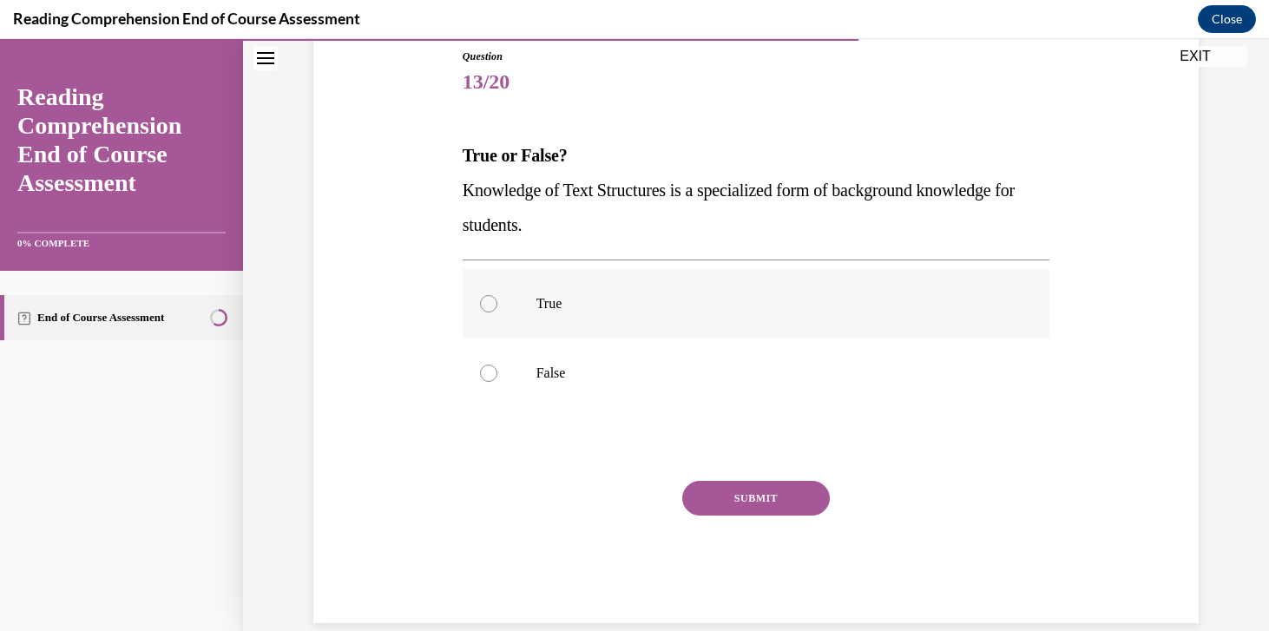
click at [483, 306] on div at bounding box center [488, 303] width 17 height 17
click at [483, 306] on input "True" at bounding box center [488, 303] width 17 height 17
radio input "true"
click at [754, 506] on button "SUBMIT" at bounding box center [756, 498] width 148 height 35
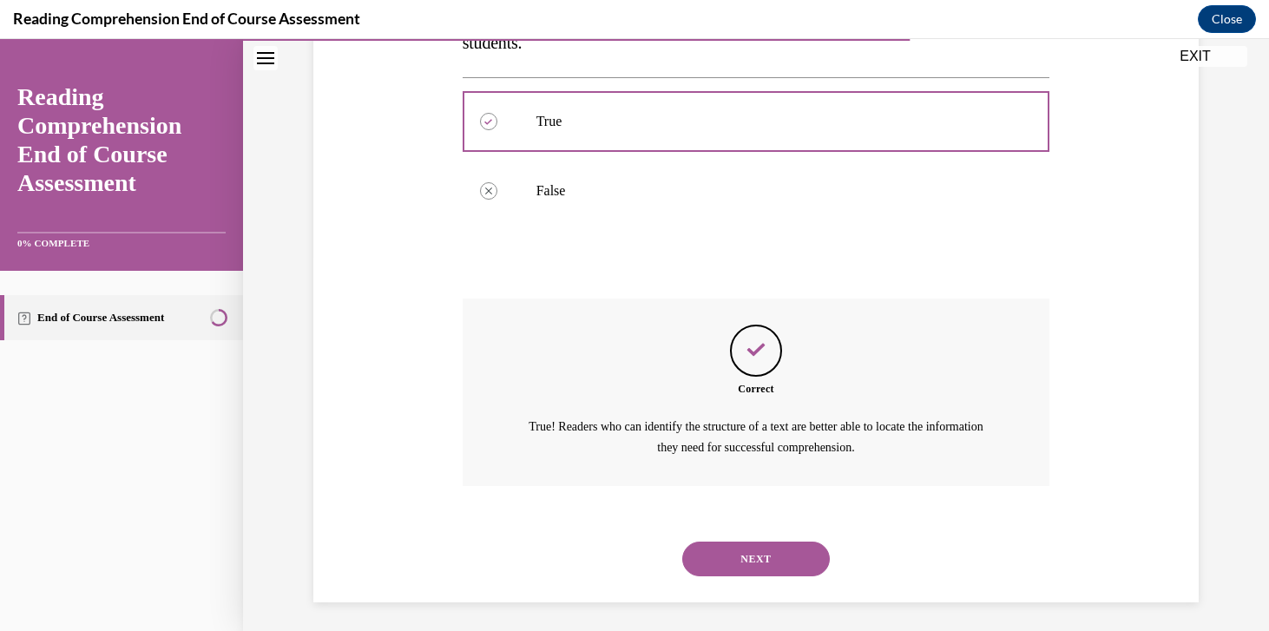
scroll to position [380, 0]
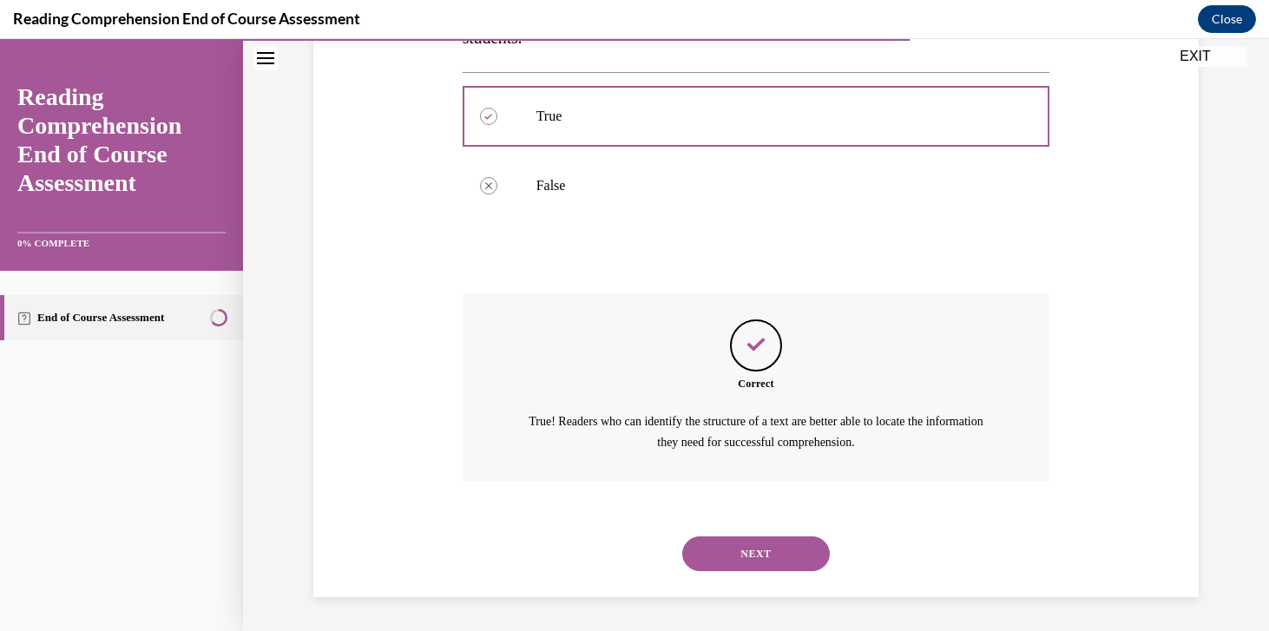
click at [740, 552] on button "NEXT" at bounding box center [756, 553] width 148 height 35
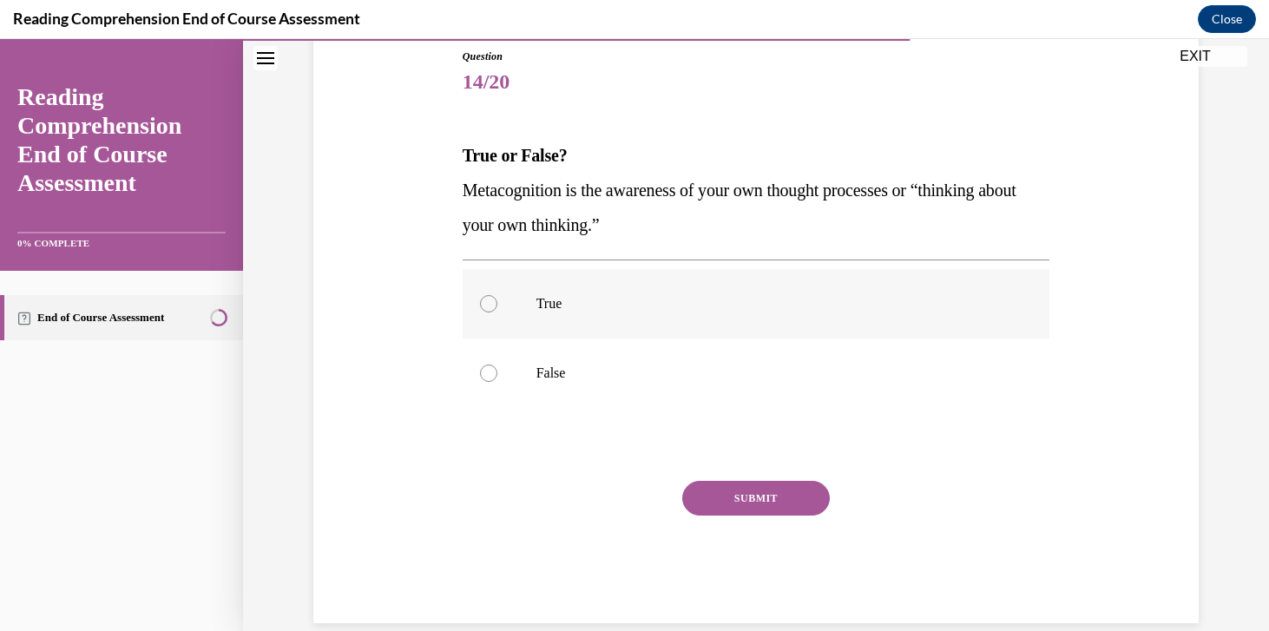
click at [518, 300] on label "True" at bounding box center [757, 303] width 588 height 69
click at [497, 300] on input "True" at bounding box center [488, 303] width 17 height 17
radio input "true"
click at [741, 487] on button "SUBMIT" at bounding box center [756, 498] width 148 height 35
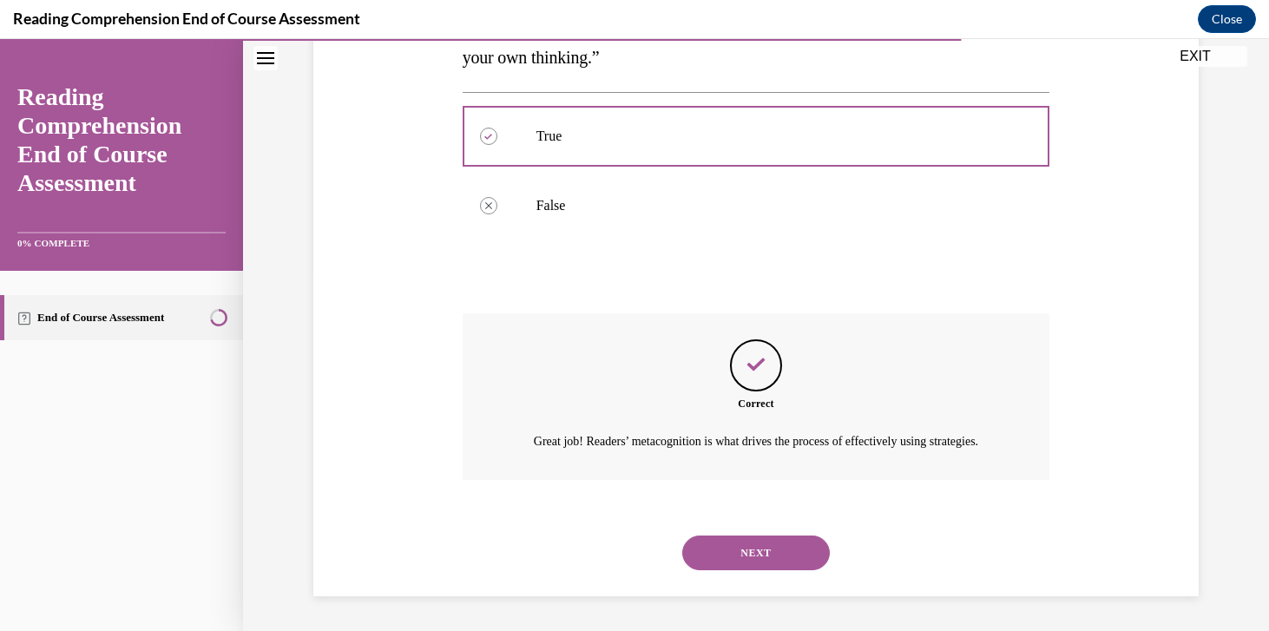
scroll to position [380, 0]
click at [741, 543] on button "NEXT" at bounding box center [756, 553] width 148 height 35
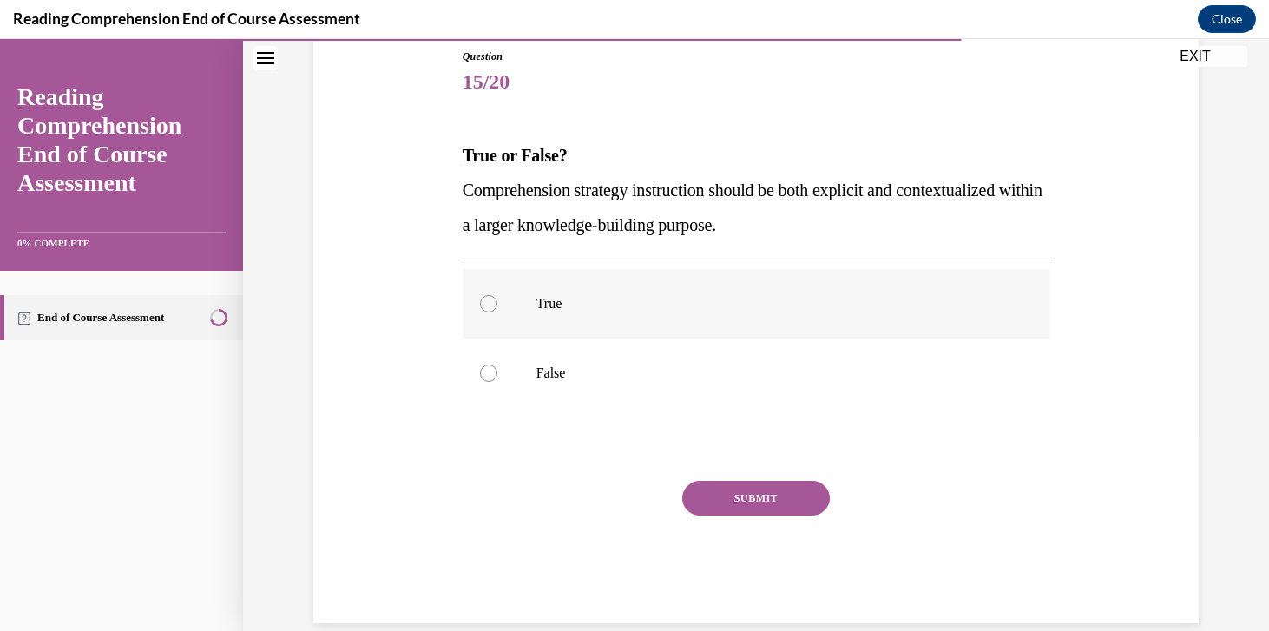
click at [576, 318] on label "True" at bounding box center [757, 303] width 588 height 69
click at [497, 312] on input "True" at bounding box center [488, 303] width 17 height 17
radio input "true"
click at [711, 504] on button "SUBMIT" at bounding box center [756, 498] width 148 height 35
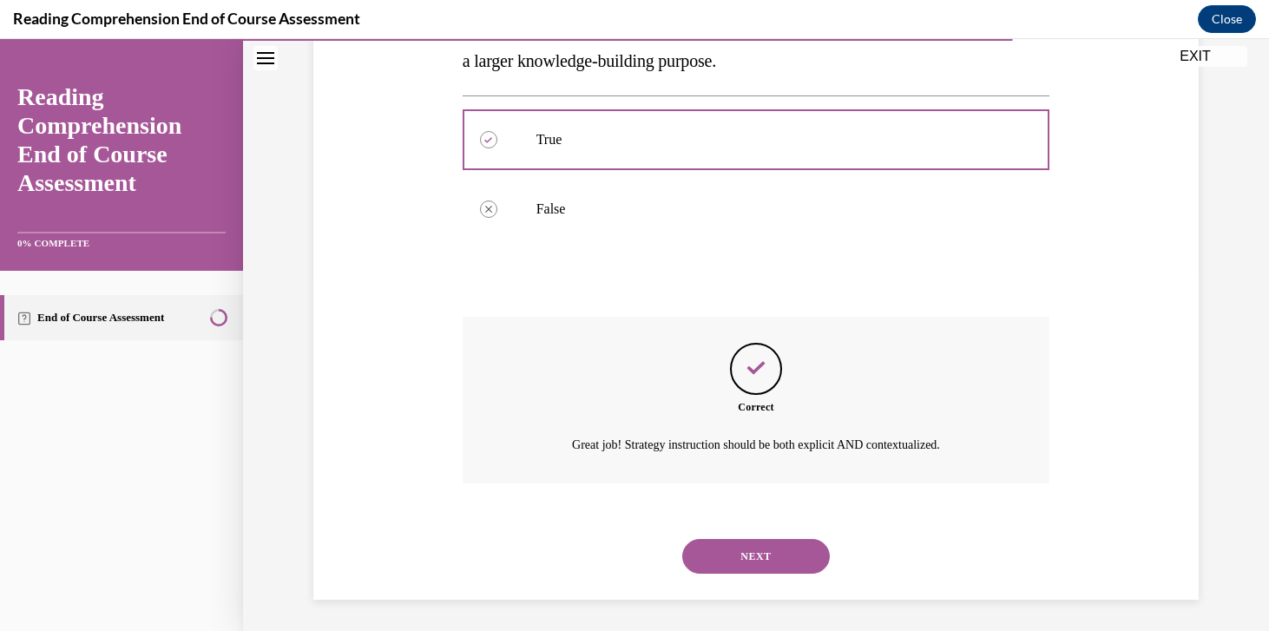
scroll to position [360, 0]
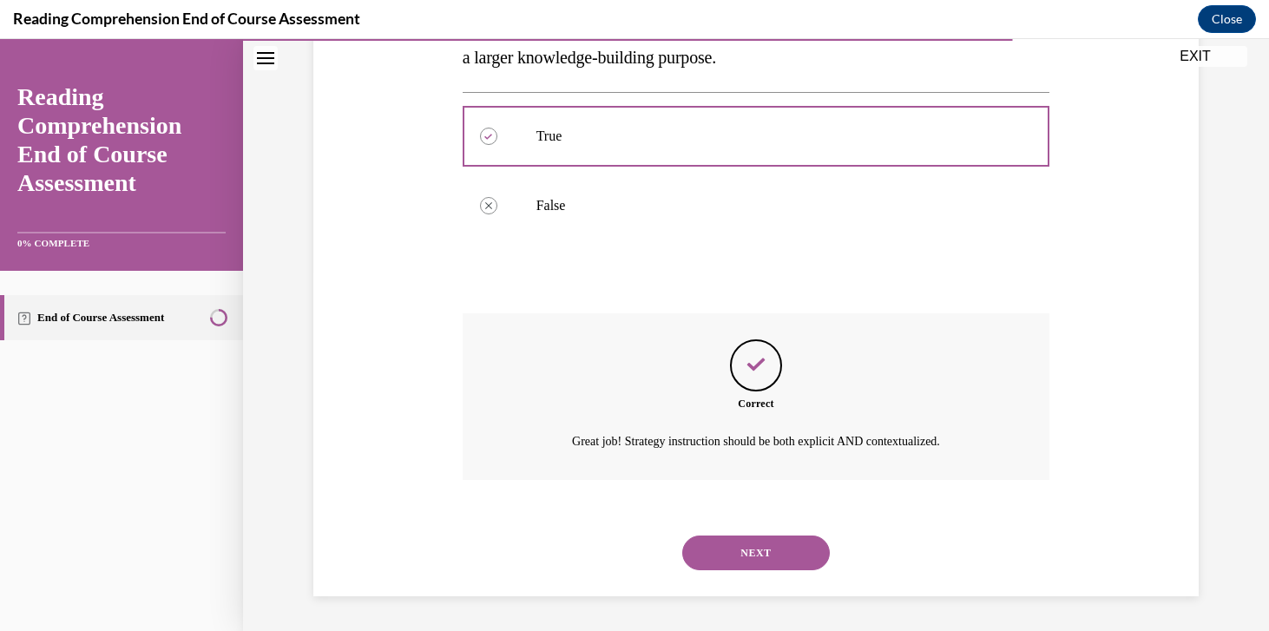
click at [711, 552] on button "NEXT" at bounding box center [756, 553] width 148 height 35
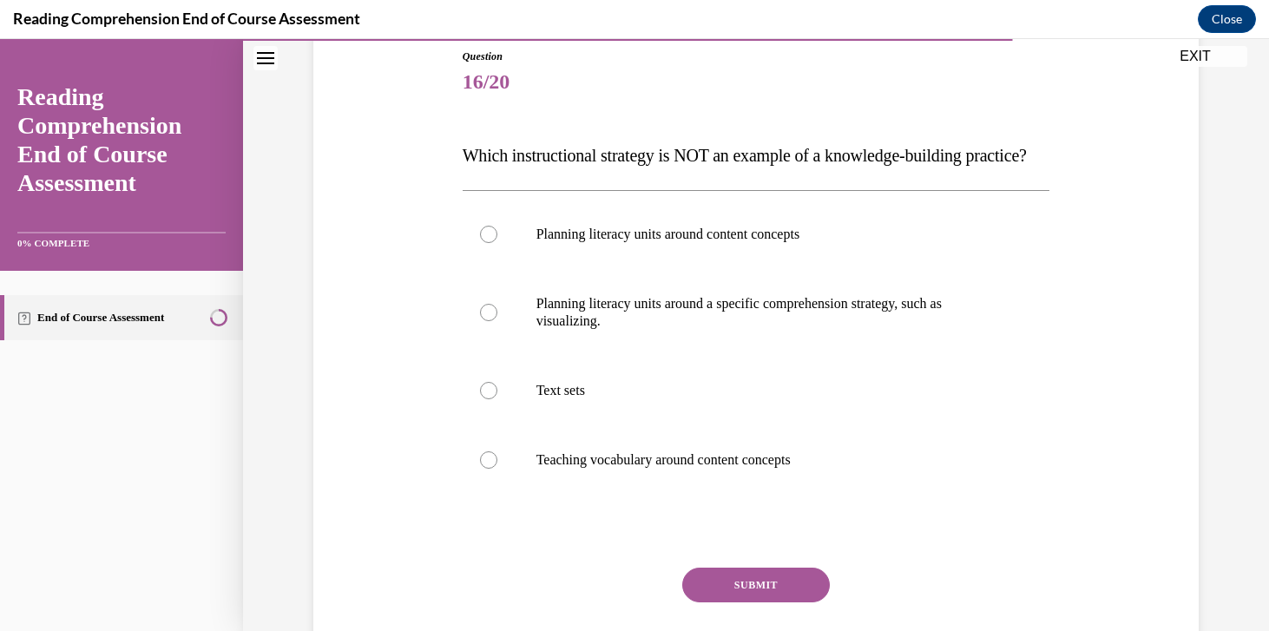
scroll to position [202, 0]
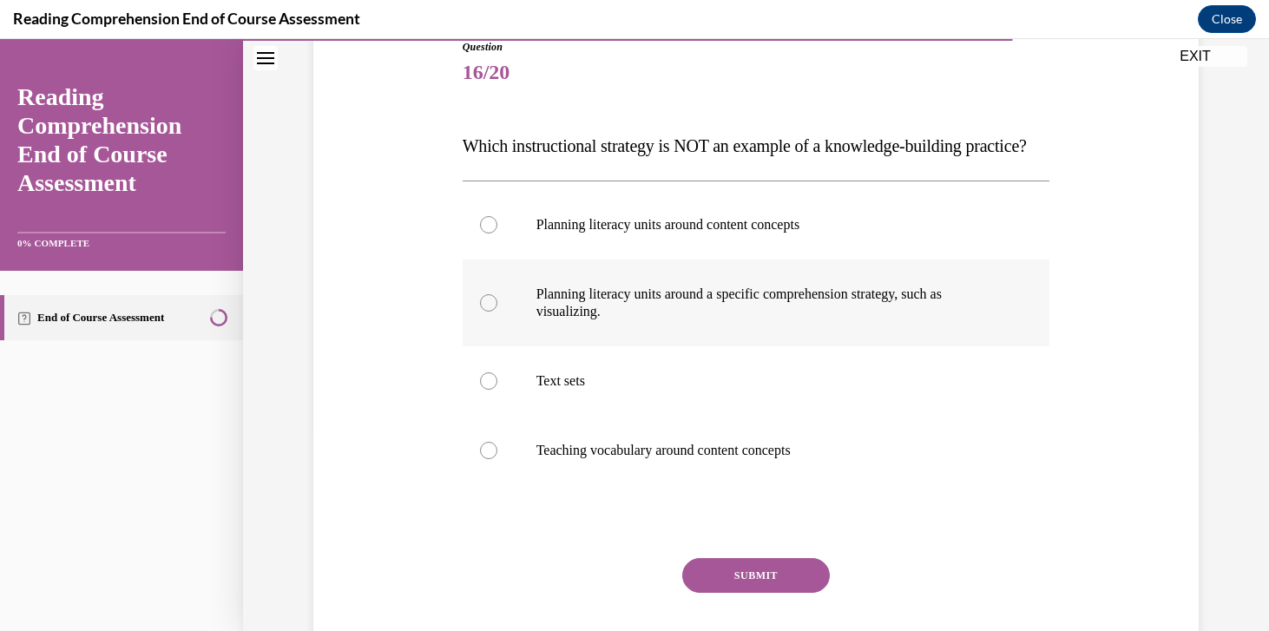
click at [528, 327] on label "Planning literacy units around a specific comprehension strategy, such as visua…" at bounding box center [757, 303] width 588 height 87
click at [497, 312] on input "Planning literacy units around a specific comprehension strategy, such as visua…" at bounding box center [488, 302] width 17 height 17
radio input "true"
click at [740, 593] on button "SUBMIT" at bounding box center [756, 575] width 148 height 35
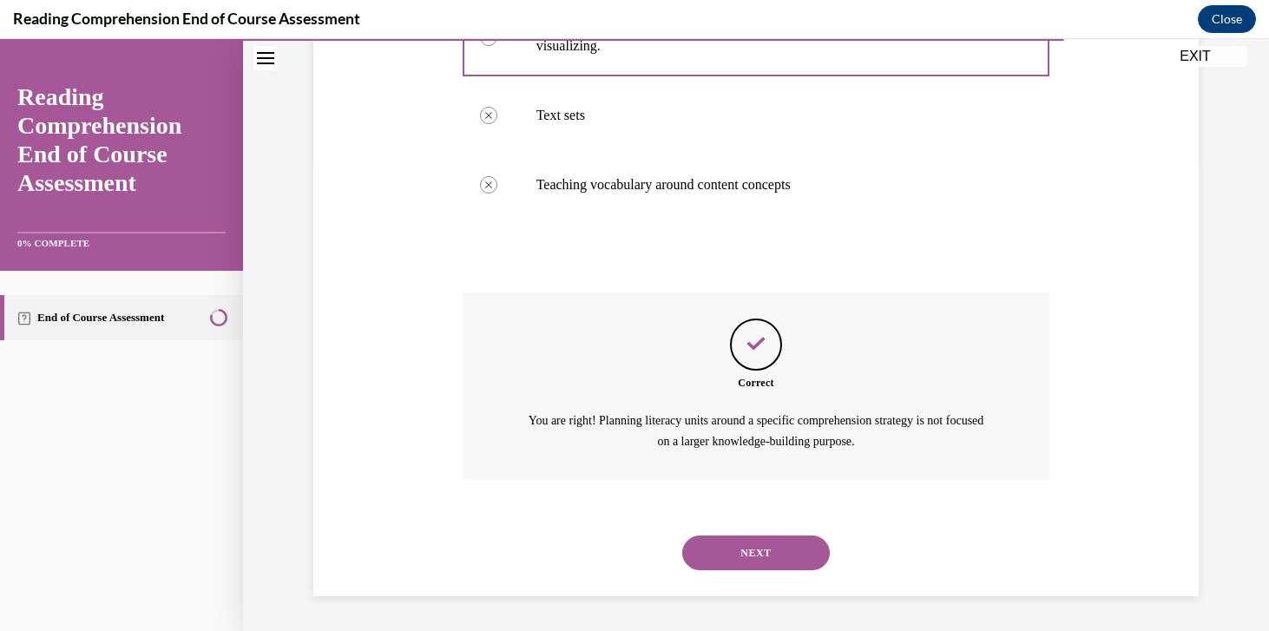
scroll to position [502, 0]
click at [745, 557] on button "NEXT" at bounding box center [756, 553] width 148 height 35
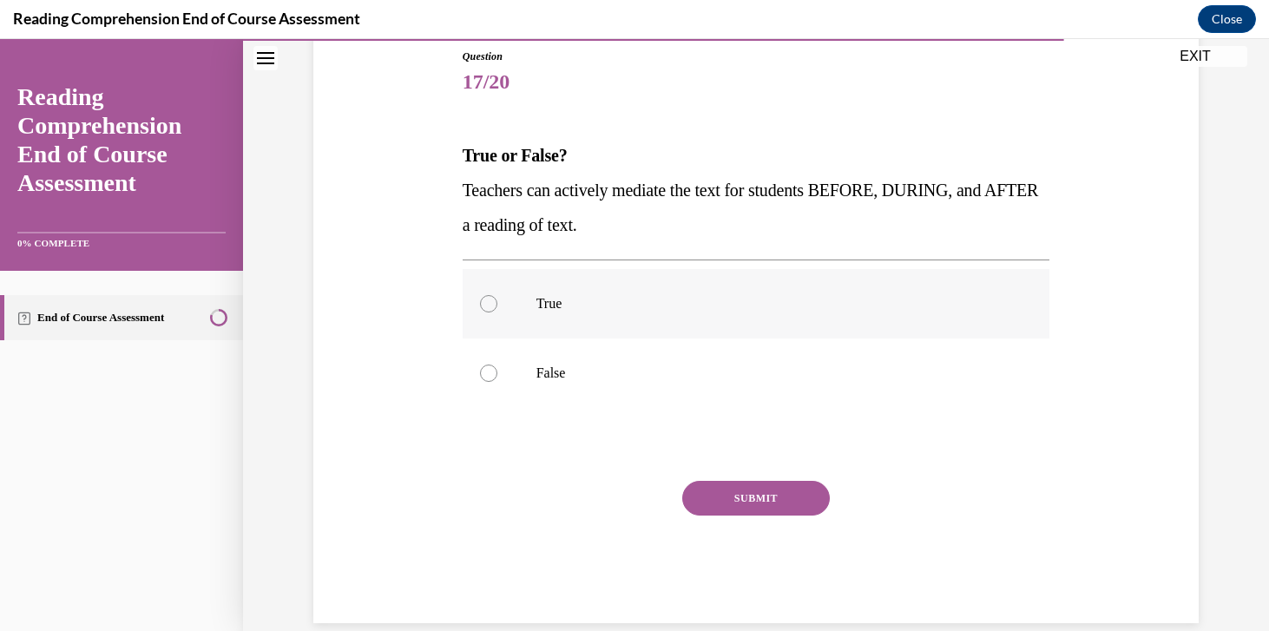
click at [619, 305] on p "True" at bounding box center [771, 303] width 470 height 17
click at [497, 305] on input "True" at bounding box center [488, 303] width 17 height 17
radio input "true"
click at [743, 493] on button "SUBMIT" at bounding box center [756, 498] width 148 height 35
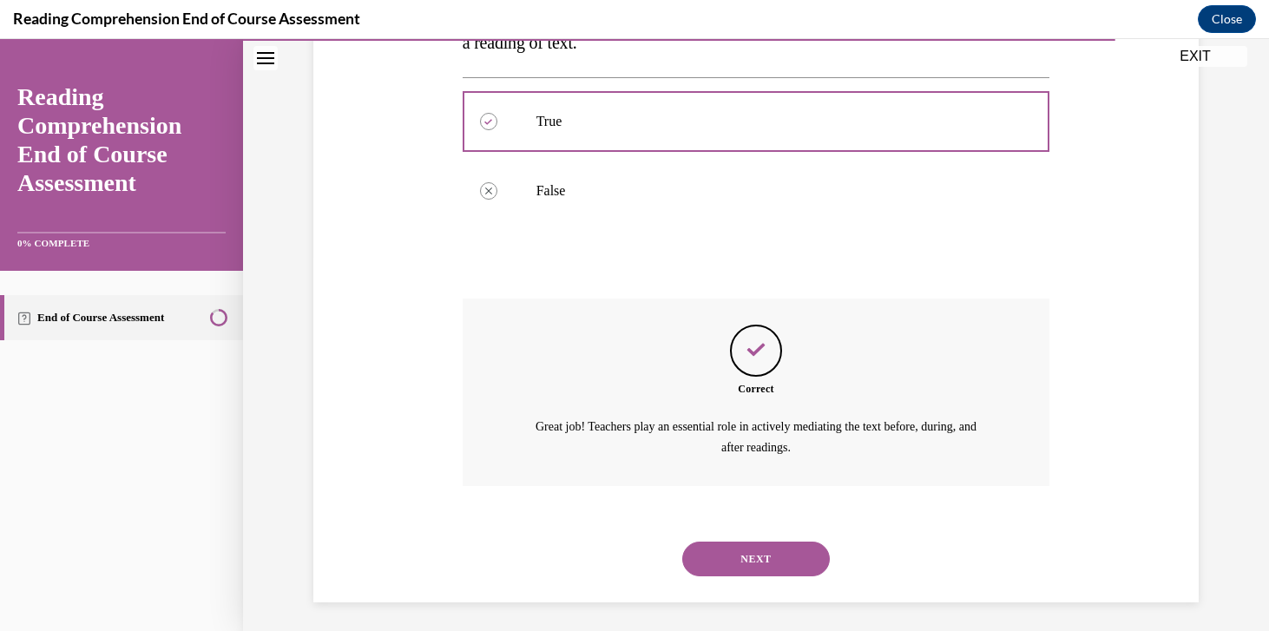
scroll to position [380, 0]
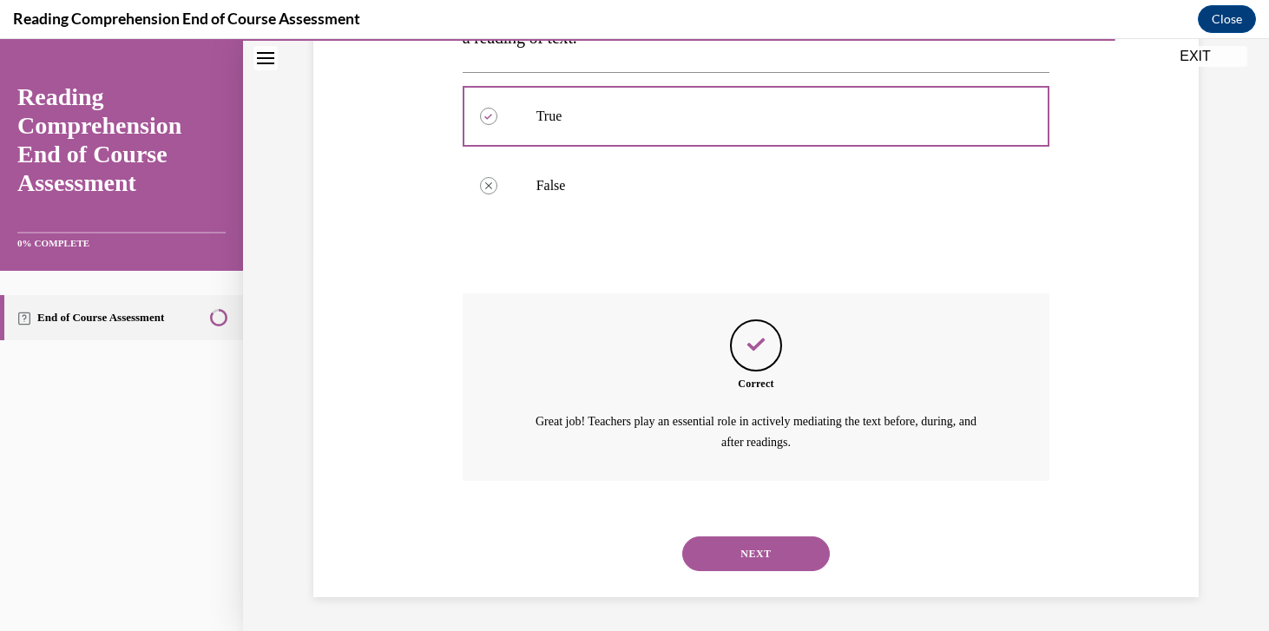
click at [737, 556] on button "NEXT" at bounding box center [756, 553] width 148 height 35
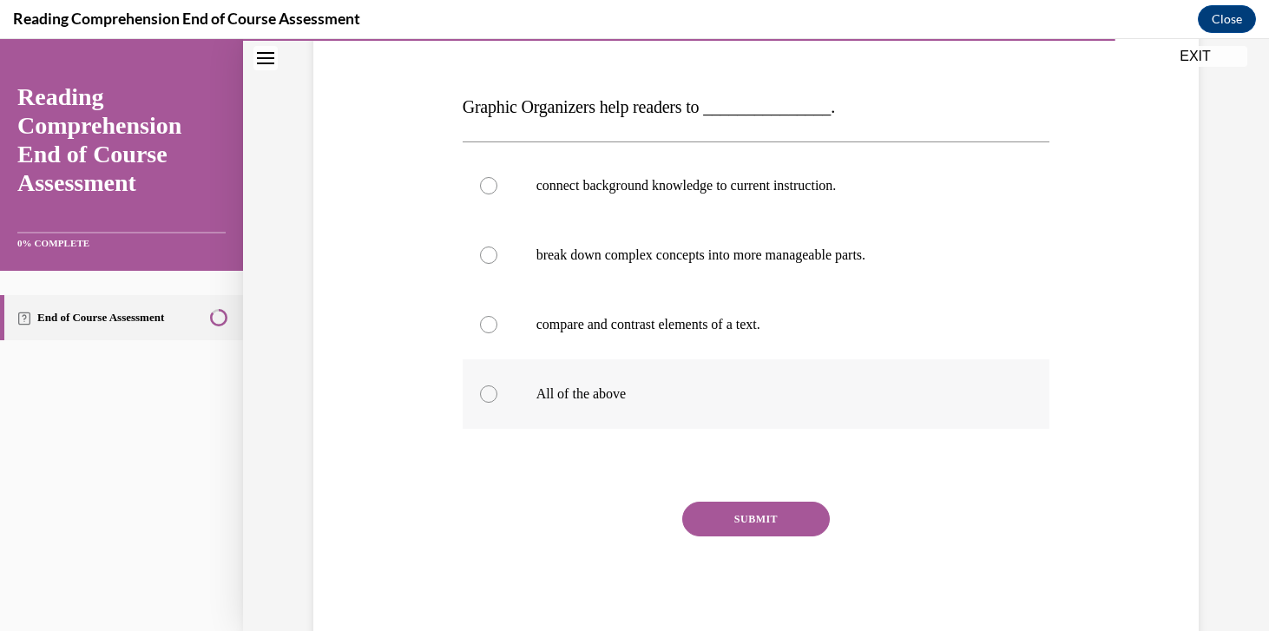
scroll to position [239, 0]
click at [668, 375] on label "All of the above" at bounding box center [757, 396] width 588 height 69
click at [497, 388] on input "All of the above" at bounding box center [488, 396] width 17 height 17
radio input "true"
click at [757, 529] on button "SUBMIT" at bounding box center [756, 521] width 148 height 35
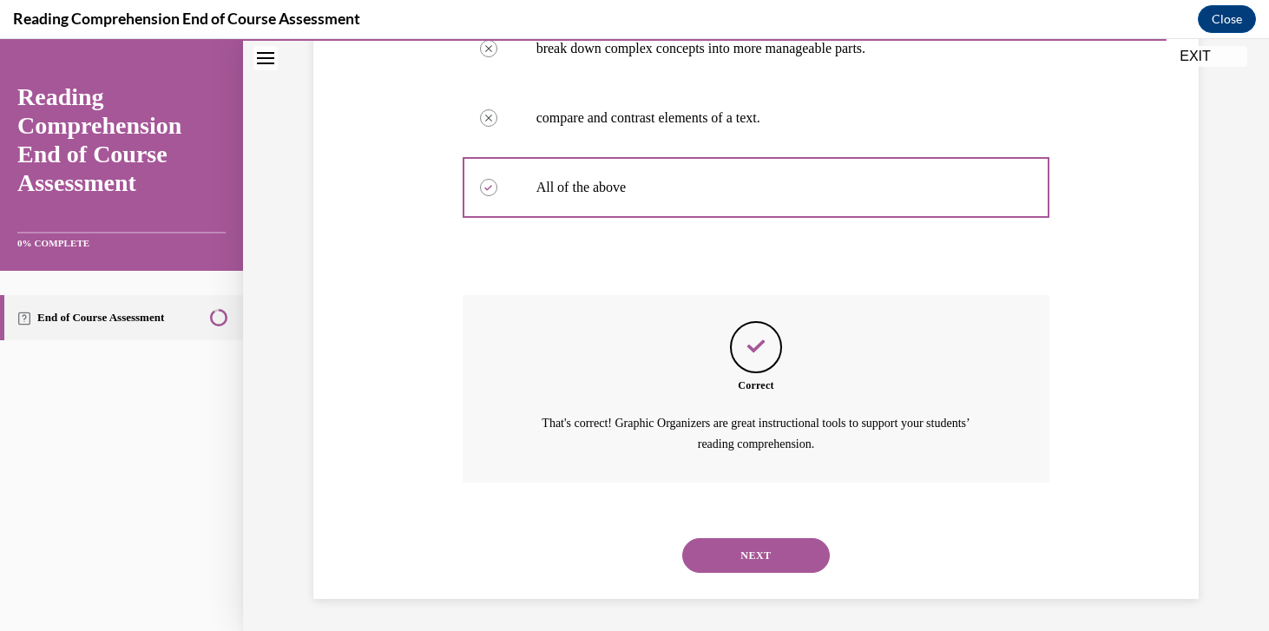
scroll to position [450, 0]
click at [755, 540] on button "NEXT" at bounding box center [756, 553] width 148 height 35
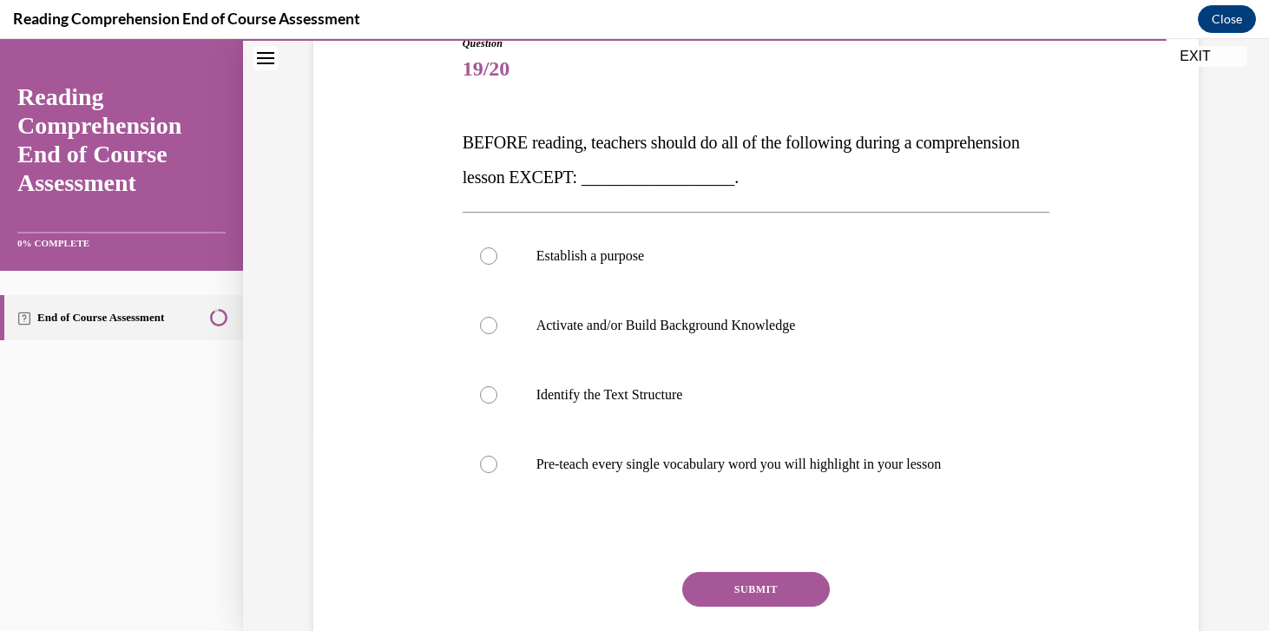
scroll to position [220, 0]
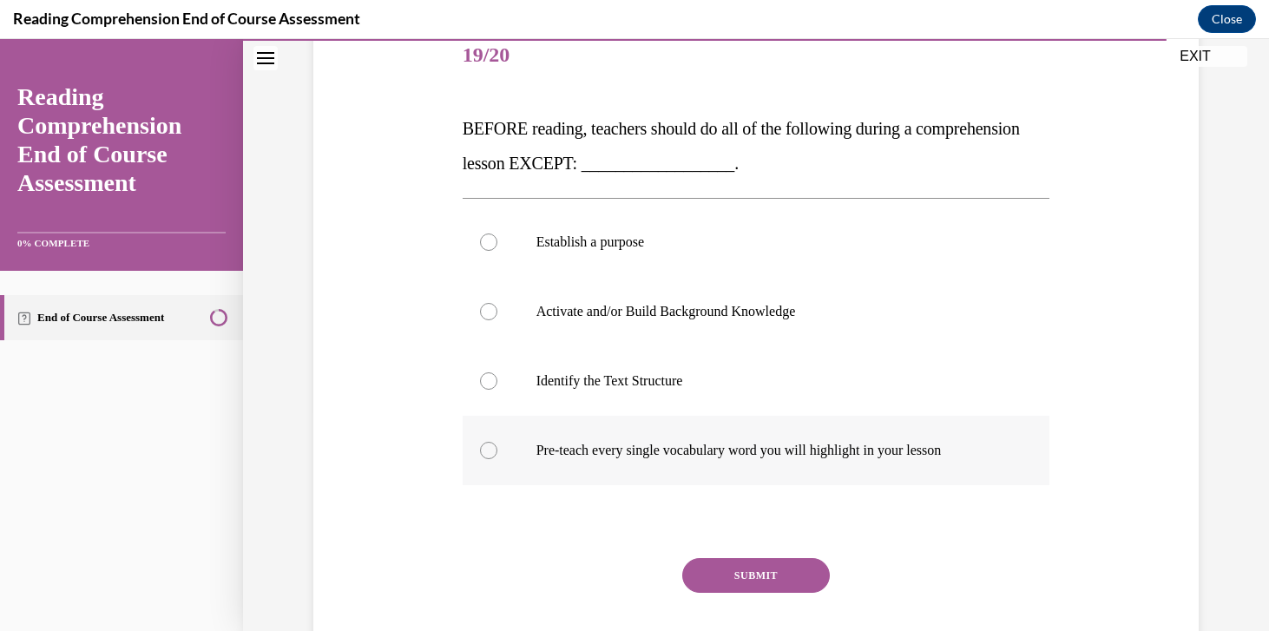
click at [521, 448] on label "Pre-teach every single vocabulary word you will highlight in your lesson" at bounding box center [757, 450] width 588 height 69
click at [497, 448] on input "Pre-teach every single vocabulary word you will highlight in your lesson" at bounding box center [488, 450] width 17 height 17
radio input "true"
click at [729, 582] on button "SUBMIT" at bounding box center [756, 575] width 148 height 35
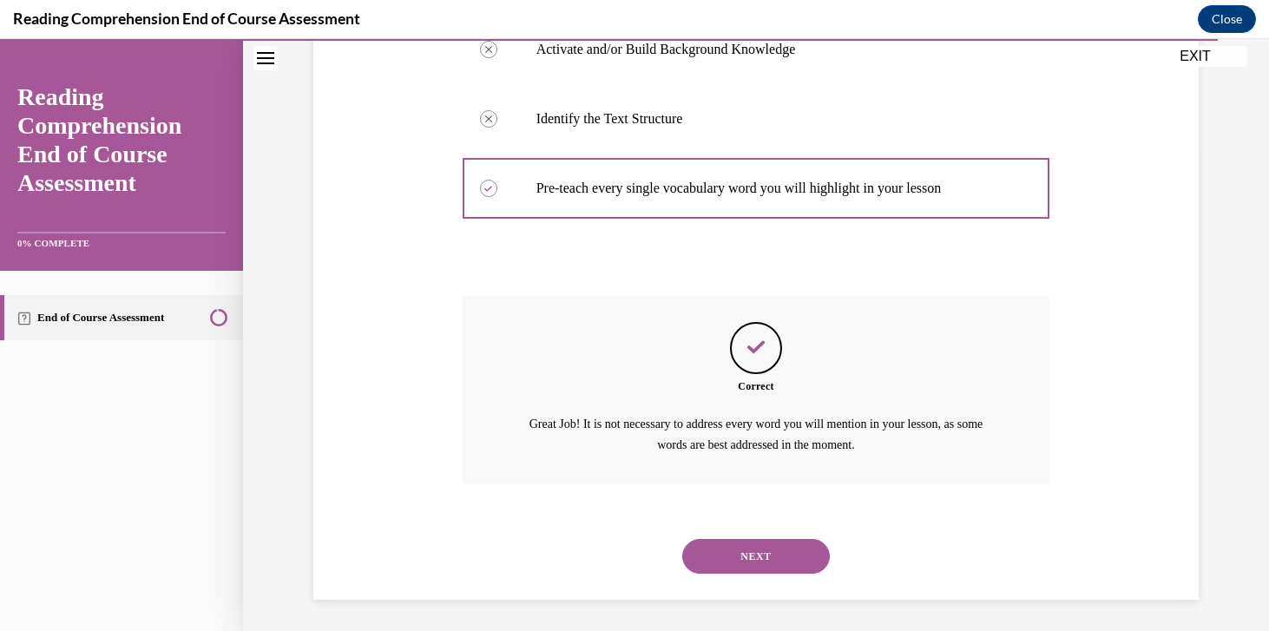
scroll to position [484, 0]
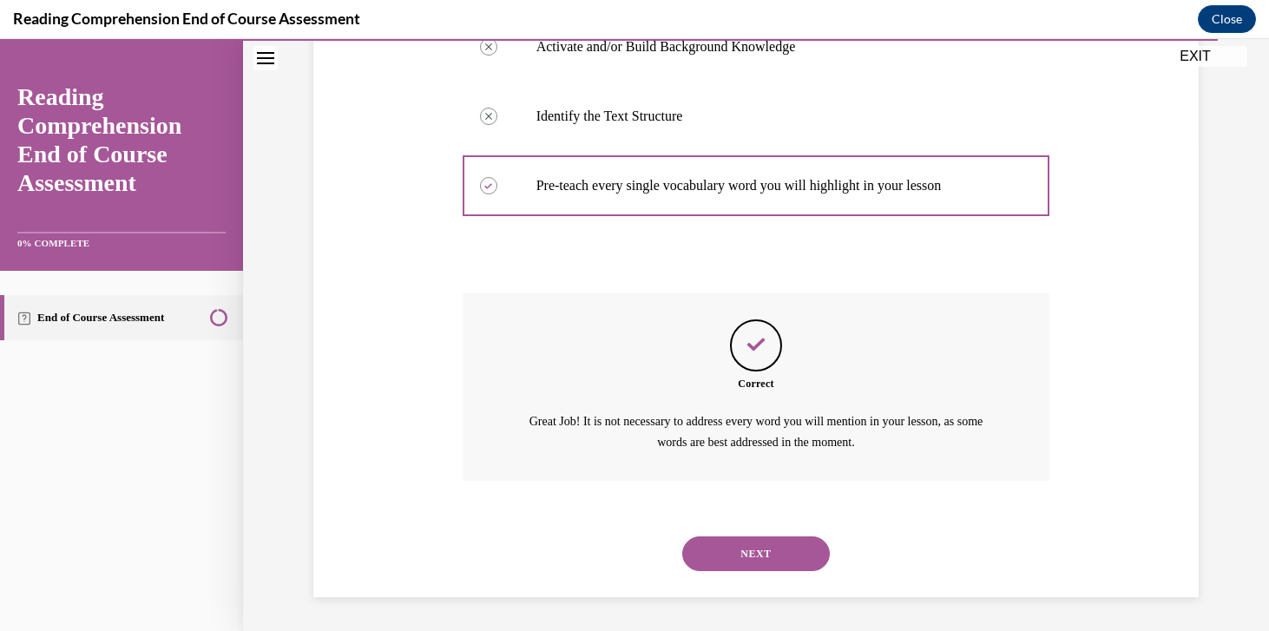
click at [743, 548] on button "NEXT" at bounding box center [756, 553] width 148 height 35
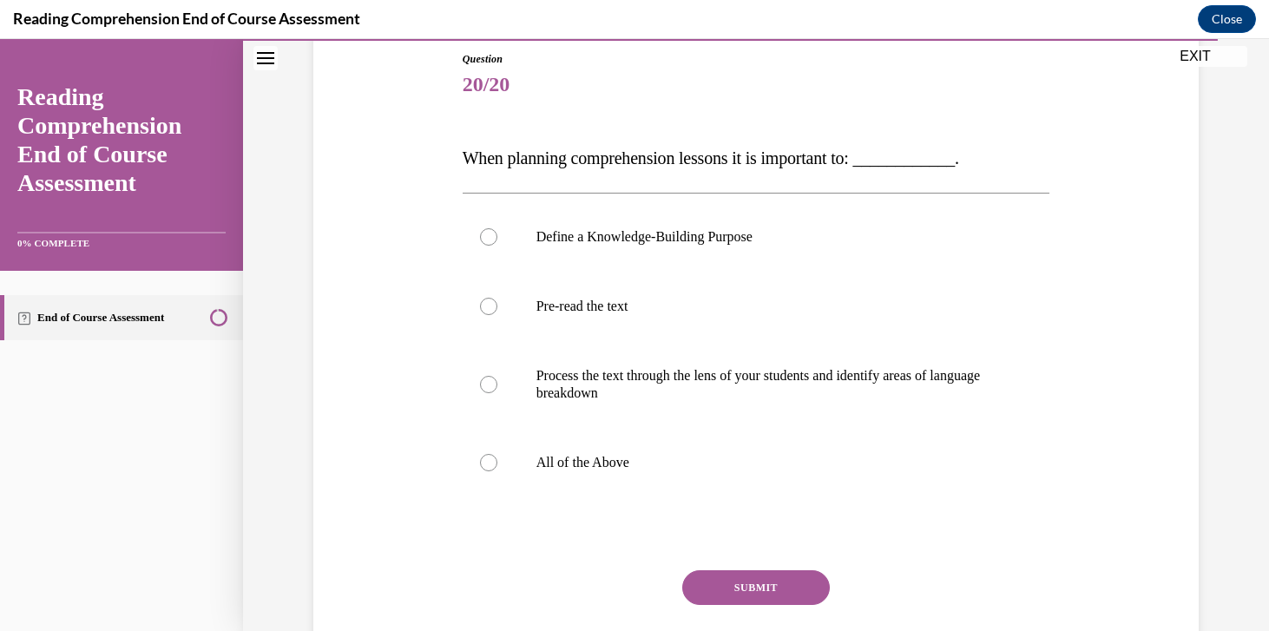
scroll to position [194, 0]
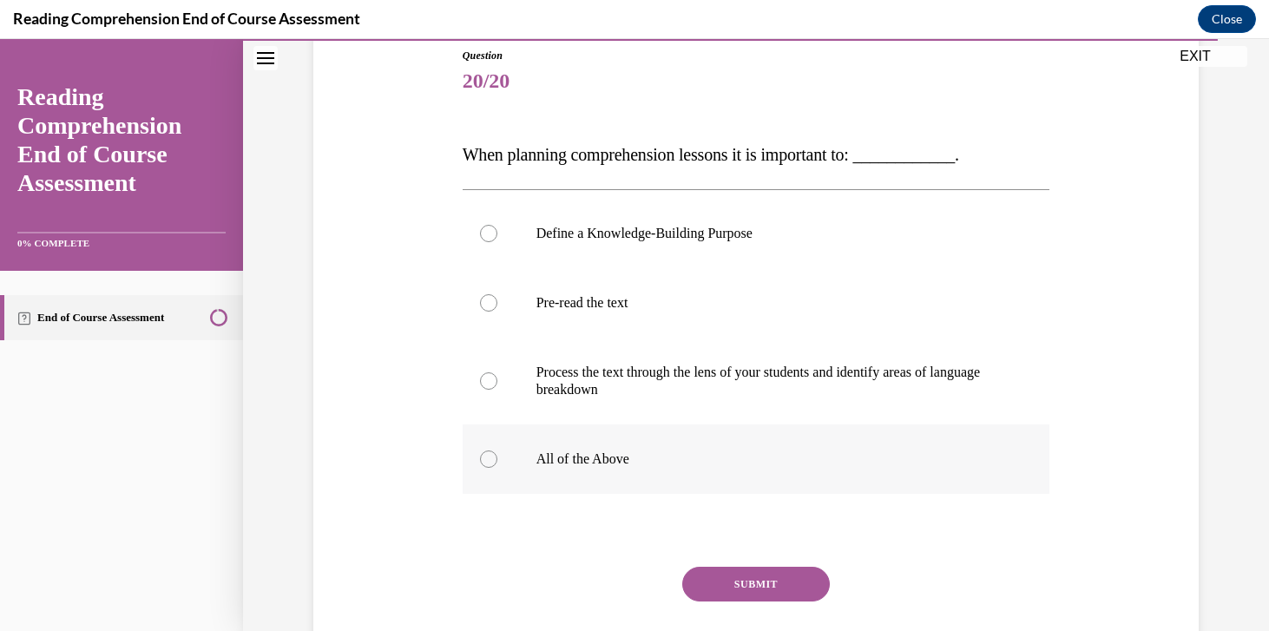
click at [526, 464] on label "All of the Above" at bounding box center [757, 458] width 588 height 69
click at [497, 464] on input "All of the Above" at bounding box center [488, 458] width 17 height 17
radio input "true"
click at [770, 599] on button "SUBMIT" at bounding box center [756, 584] width 148 height 35
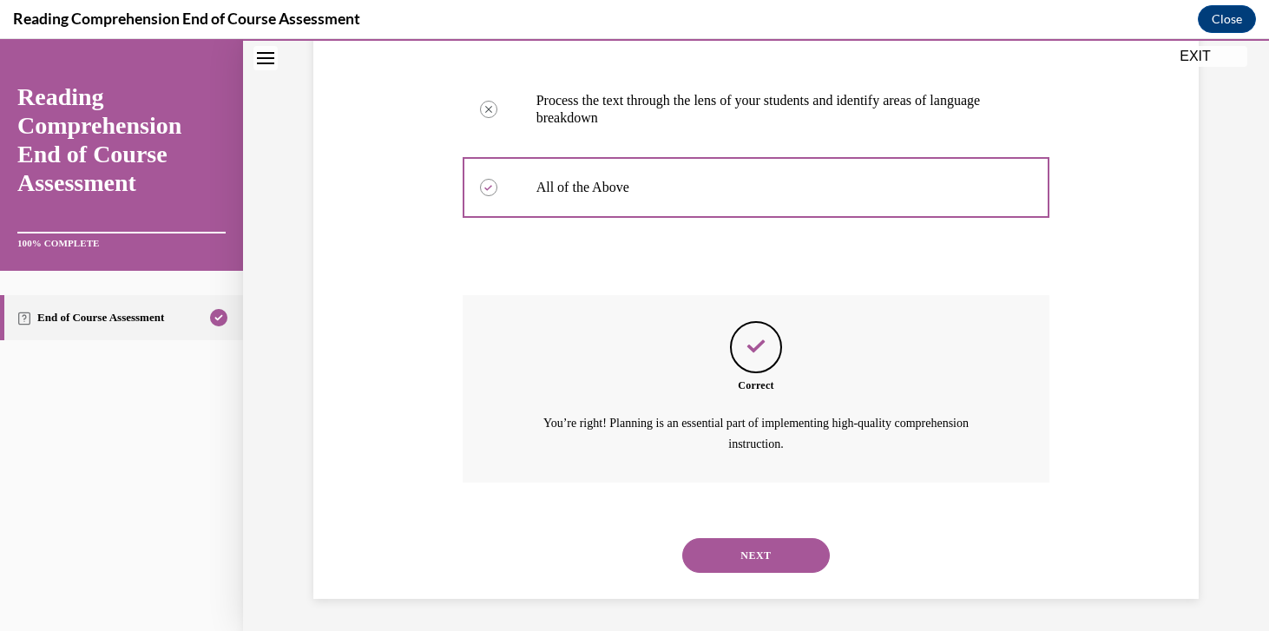
scroll to position [467, 0]
click at [779, 547] on button "NEXT" at bounding box center [756, 553] width 148 height 35
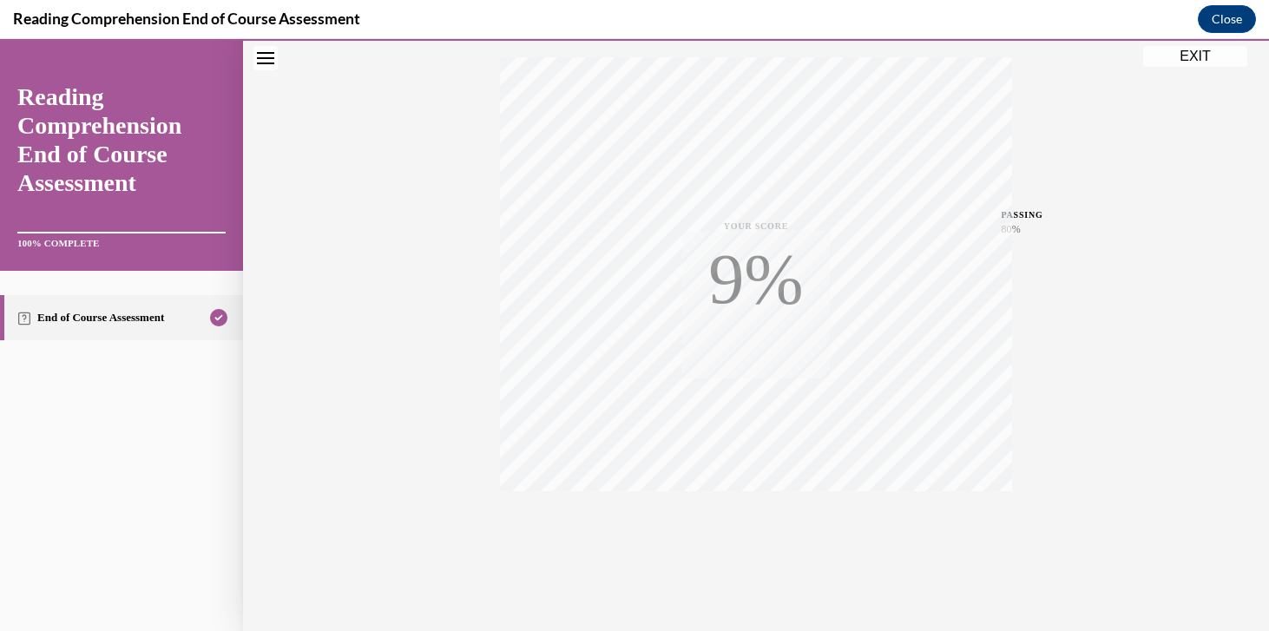
scroll to position [298, 0]
click at [1217, 60] on button "EXIT" at bounding box center [1195, 56] width 104 height 21
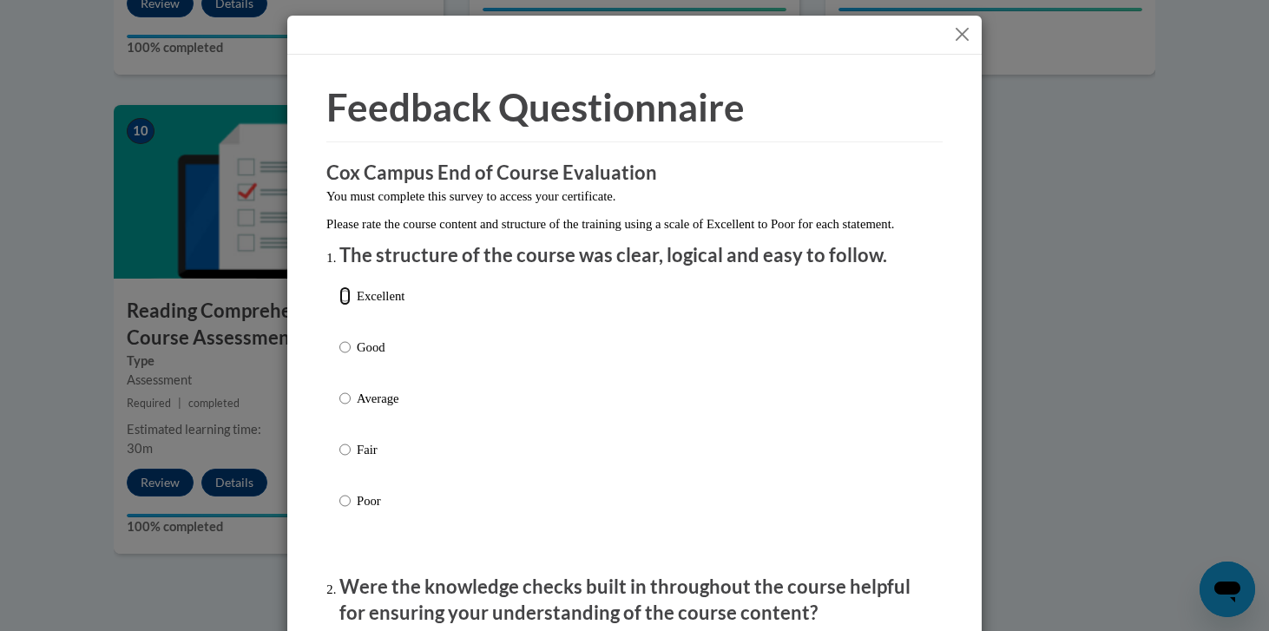
click at [340, 306] on input "Excellent" at bounding box center [344, 295] width 11 height 19
radio input "true"
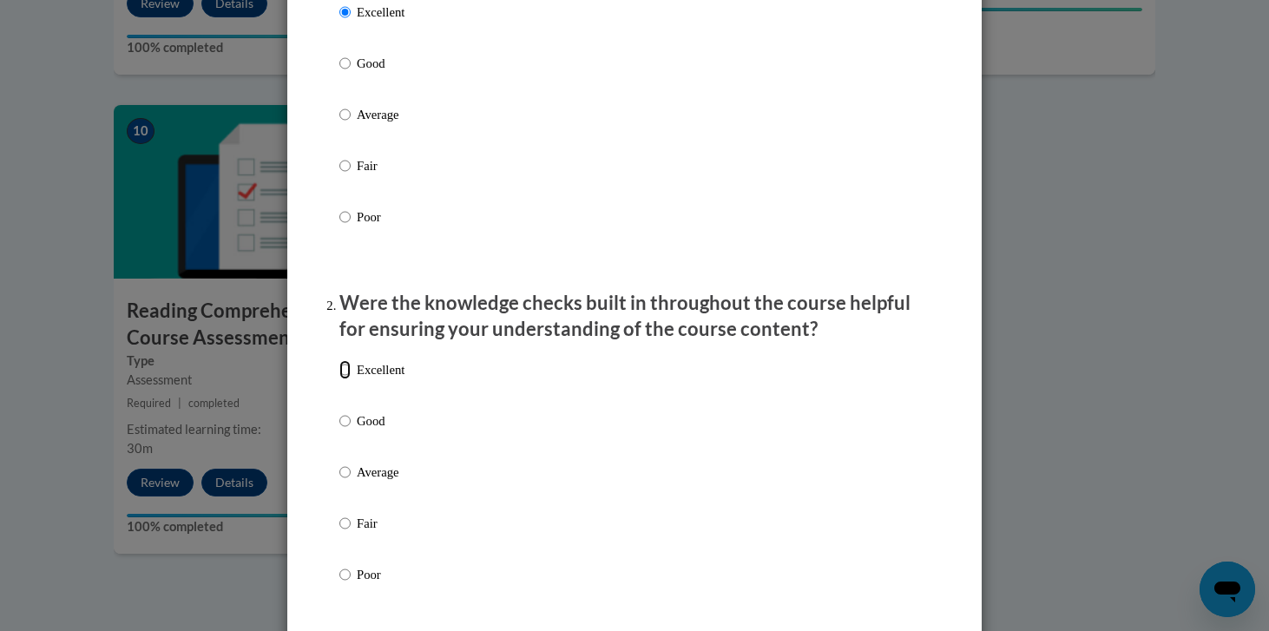
click at [346, 379] on input "Excellent" at bounding box center [344, 369] width 11 height 19
radio input "true"
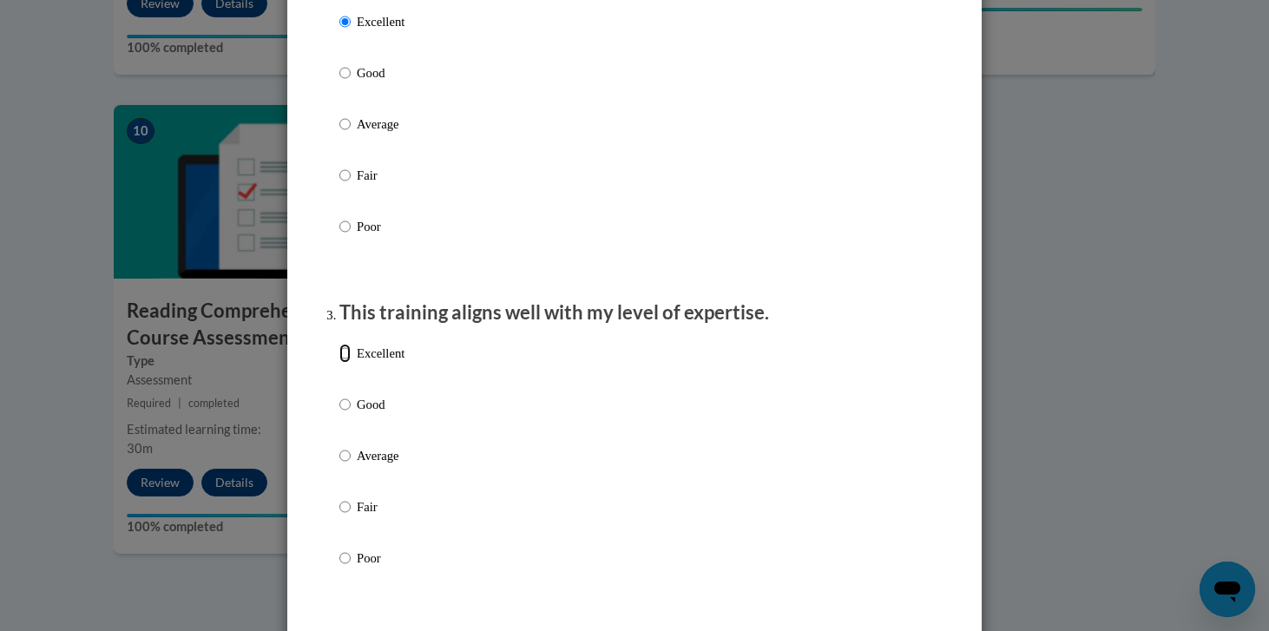
click at [345, 363] on input "Excellent" at bounding box center [344, 353] width 11 height 19
radio input "true"
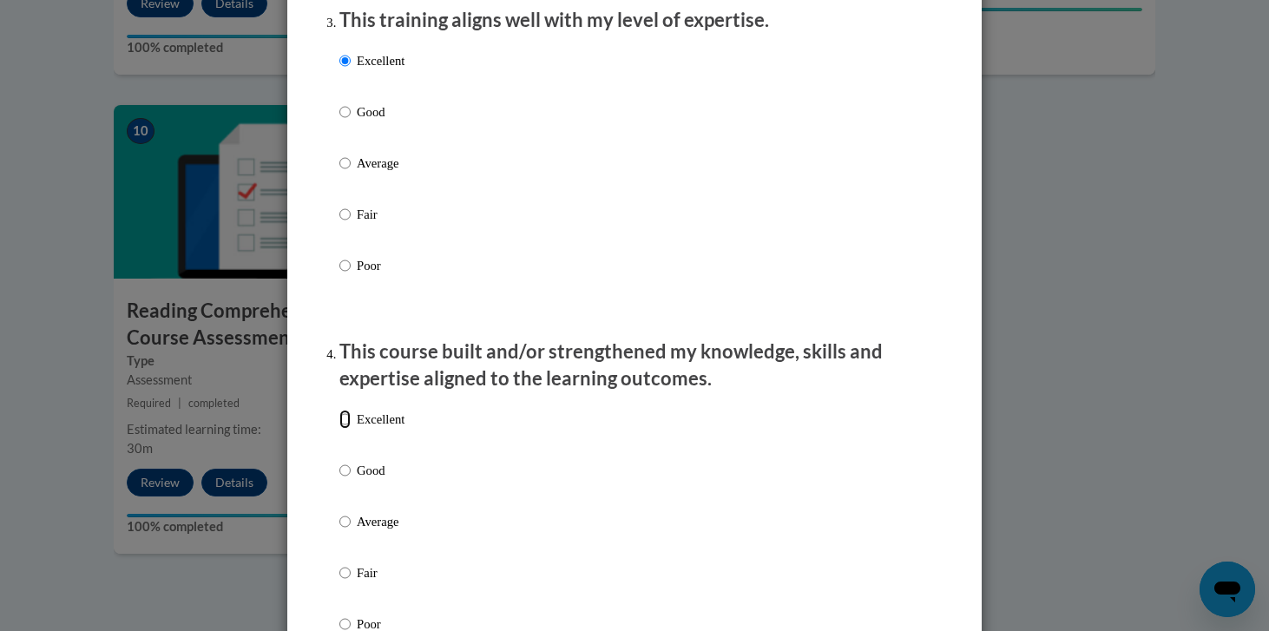
click at [343, 429] on input "Excellent" at bounding box center [344, 419] width 11 height 19
radio input "true"
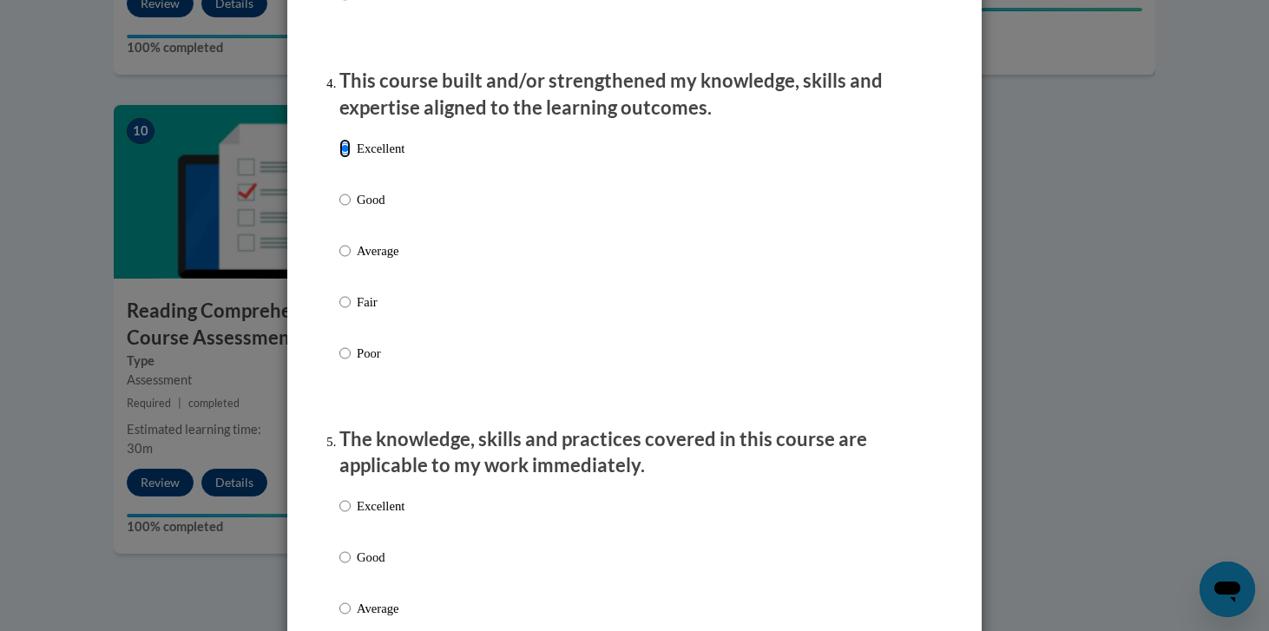
scroll to position [1207, 0]
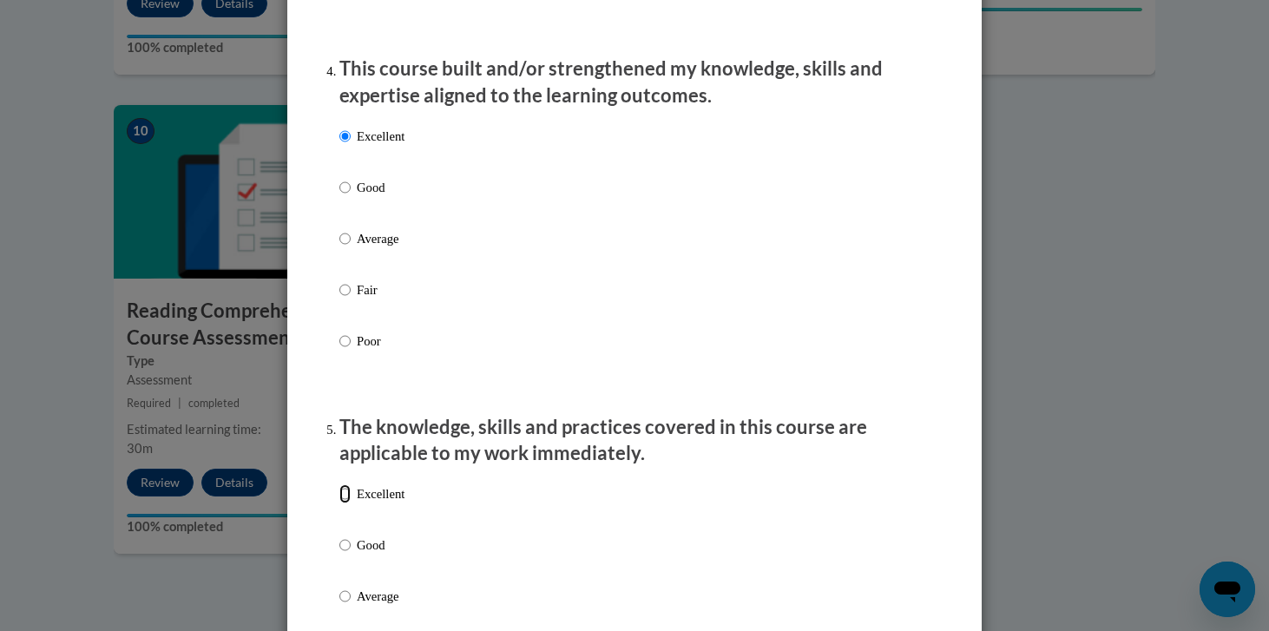
click at [347, 503] on input "Excellent" at bounding box center [344, 493] width 11 height 19
radio input "true"
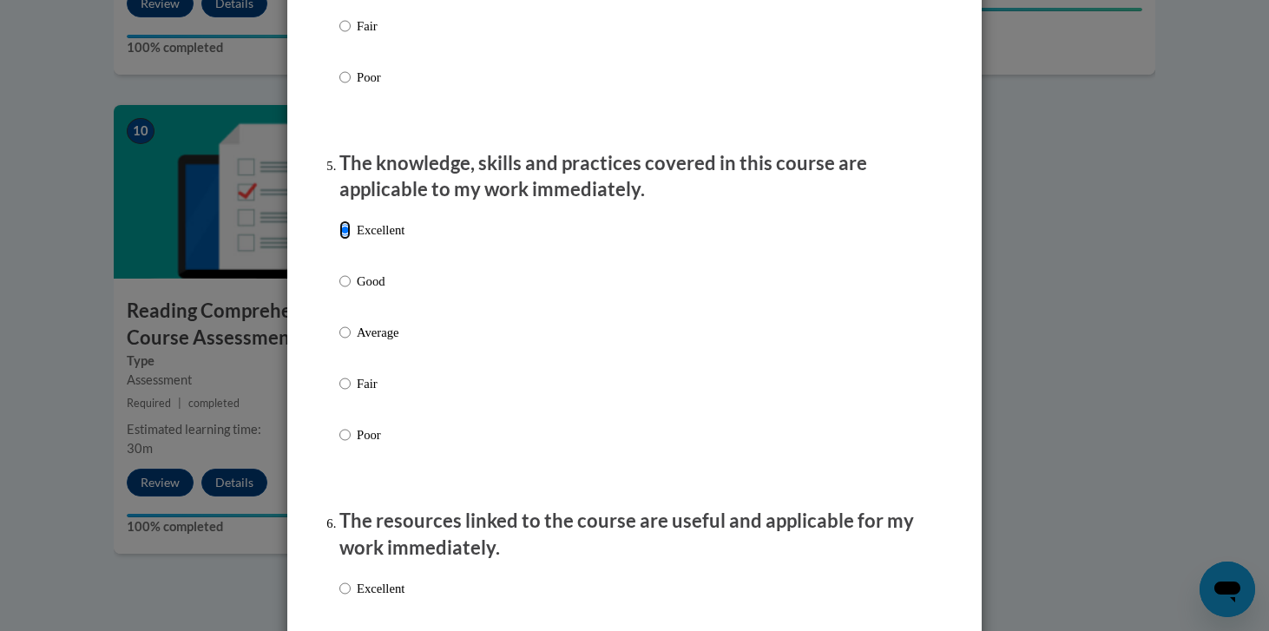
scroll to position [1499, 0]
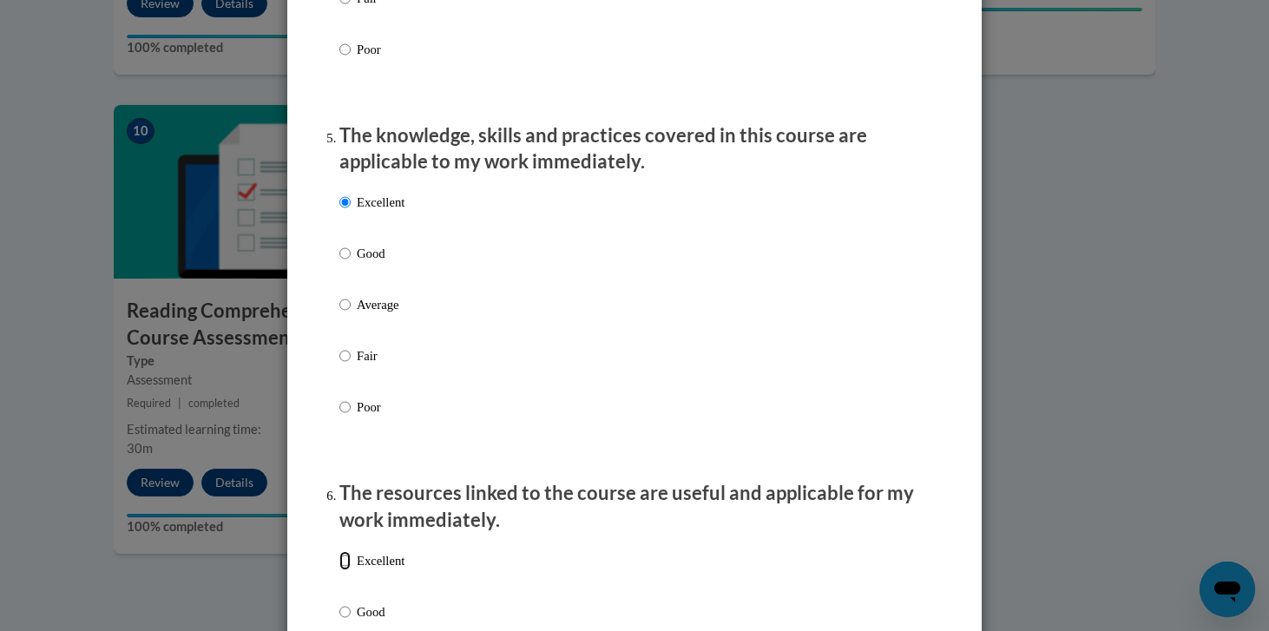
click at [346, 570] on input "Excellent" at bounding box center [344, 560] width 11 height 19
radio input "true"
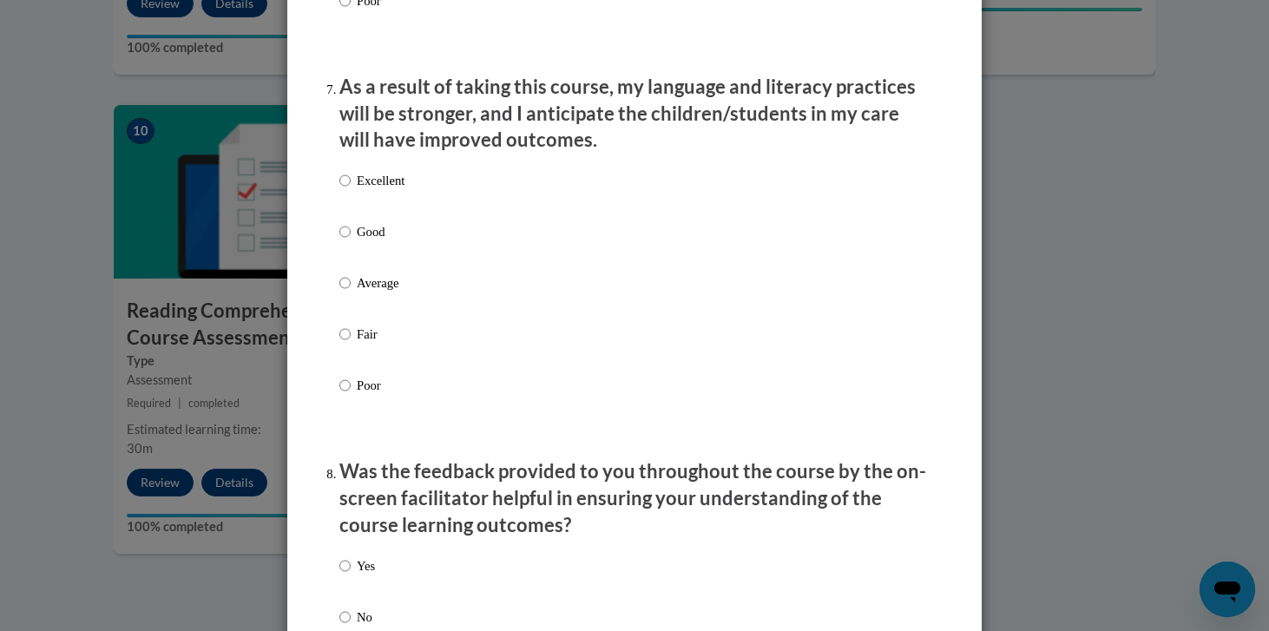
scroll to position [2263, 0]
click at [339, 191] on input "Excellent" at bounding box center [344, 181] width 11 height 19
radio input "true"
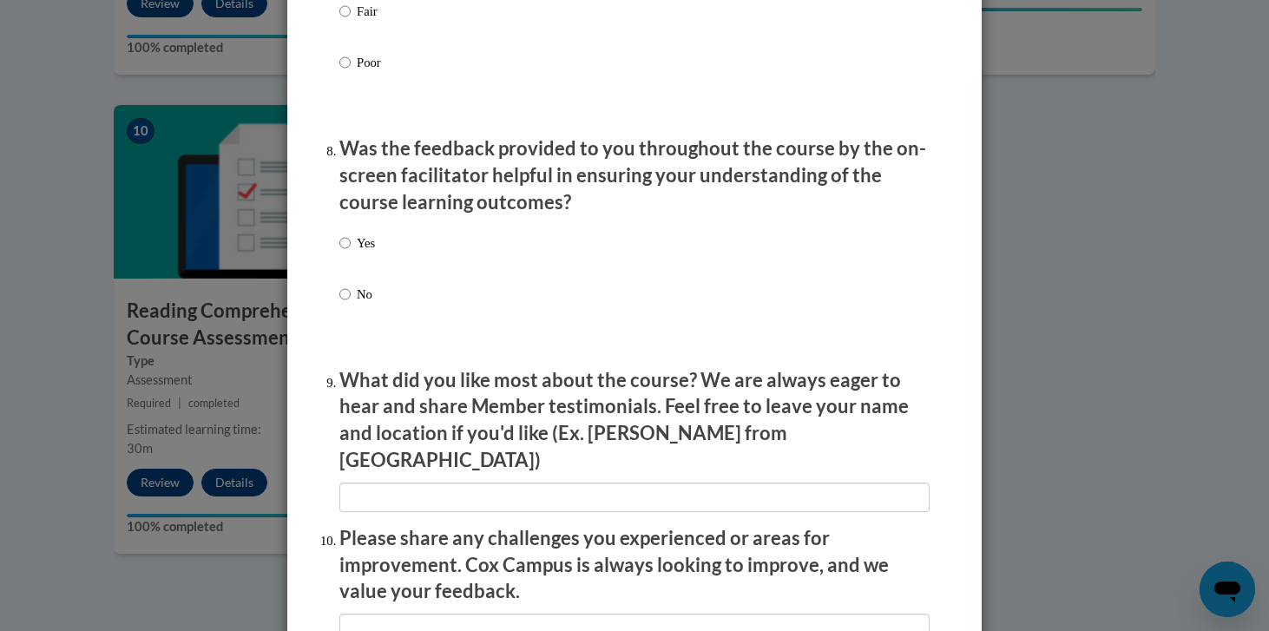
scroll to position [2586, 0]
click at [344, 253] on input "Yes" at bounding box center [344, 243] width 11 height 19
radio input "true"
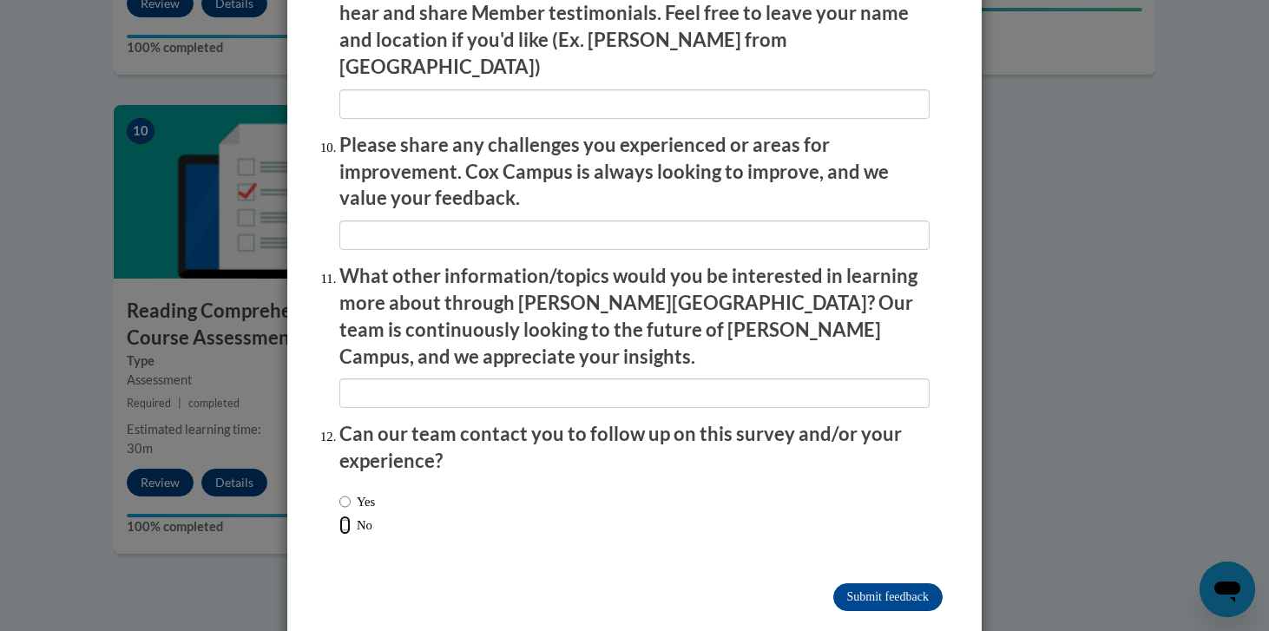
click at [343, 516] on input "No" at bounding box center [344, 525] width 11 height 19
radio input "true"
click at [892, 583] on input "Submit feedback" at bounding box center [887, 597] width 109 height 28
